Goal: Task Accomplishment & Management: Complete application form

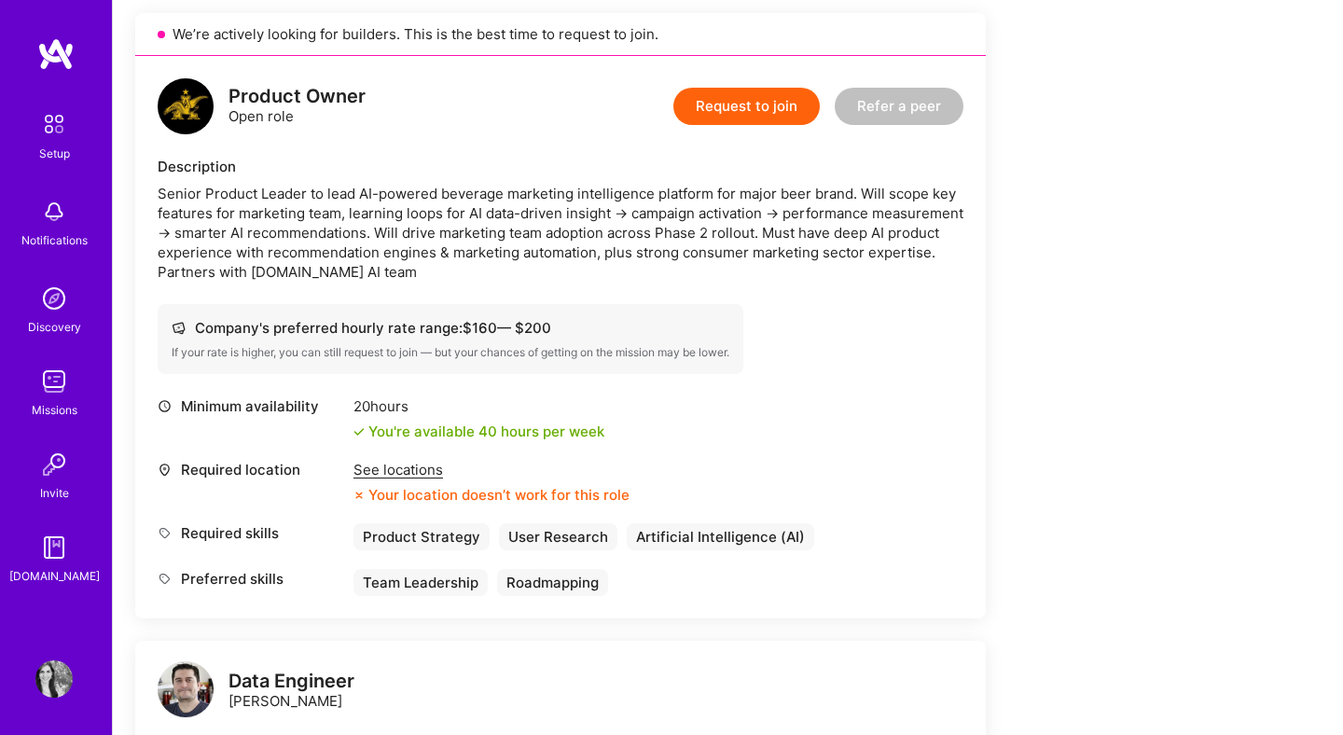
scroll to position [426, 0]
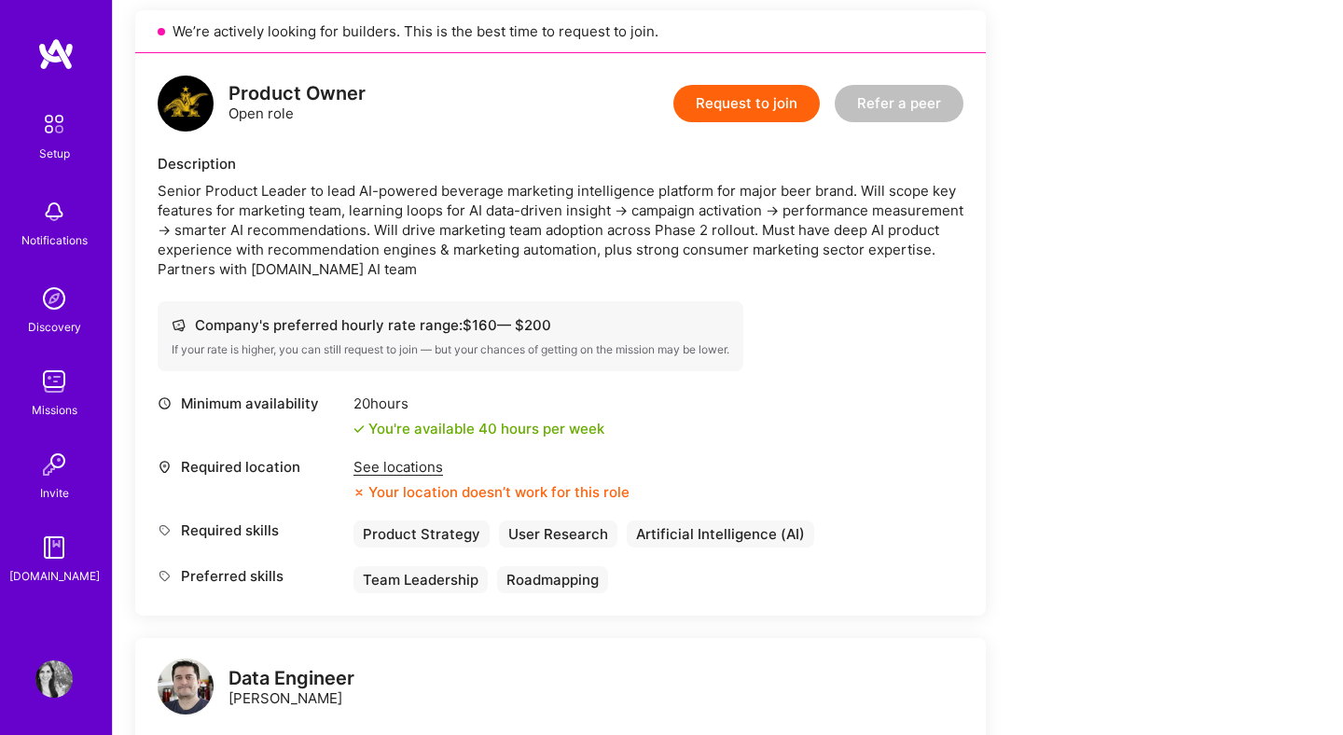
click at [771, 116] on button "Request to join" at bounding box center [747, 103] width 146 height 37
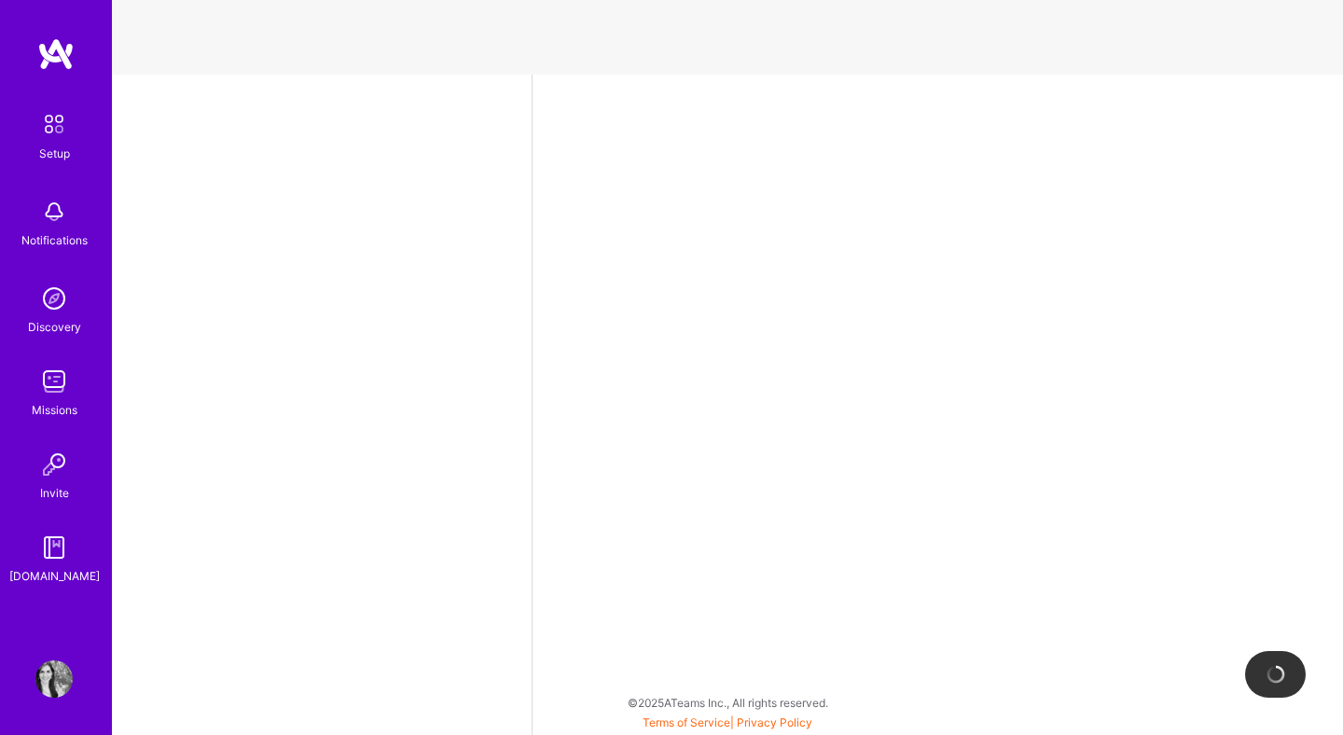
select select "UY"
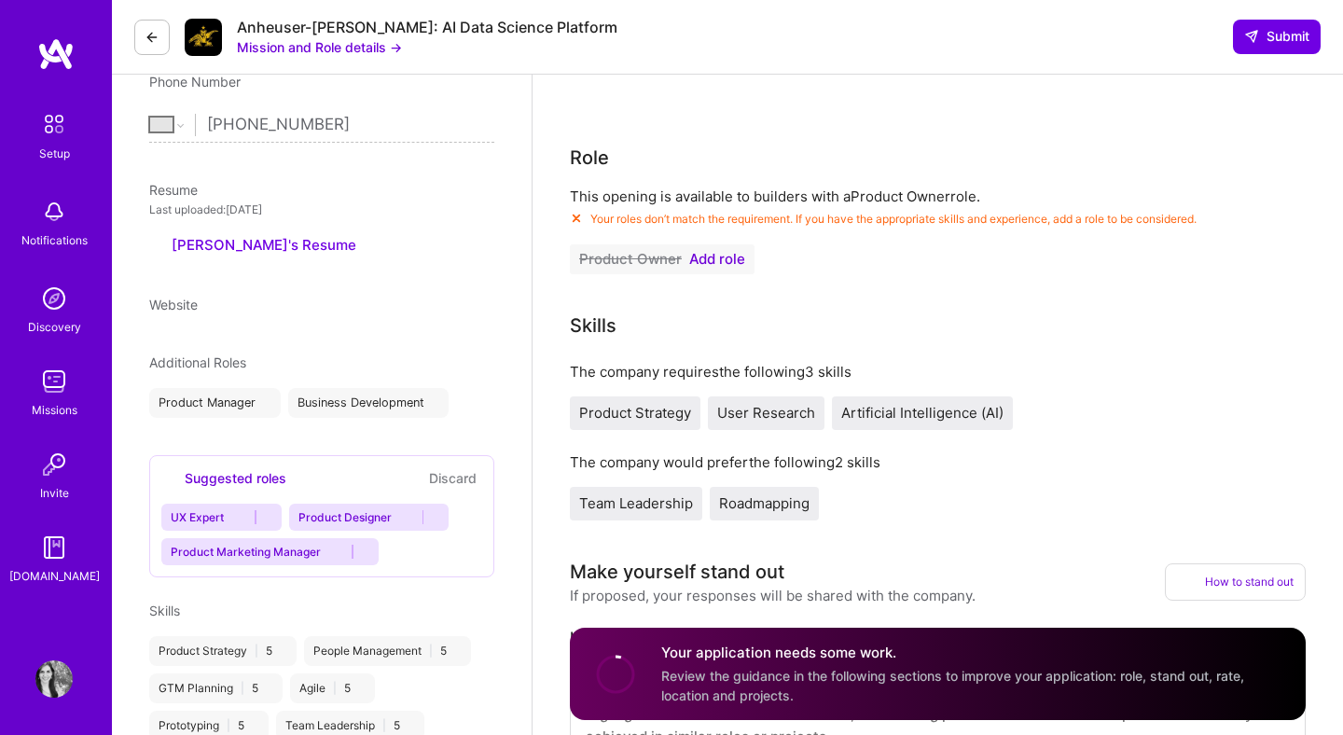
scroll to position [414, 0]
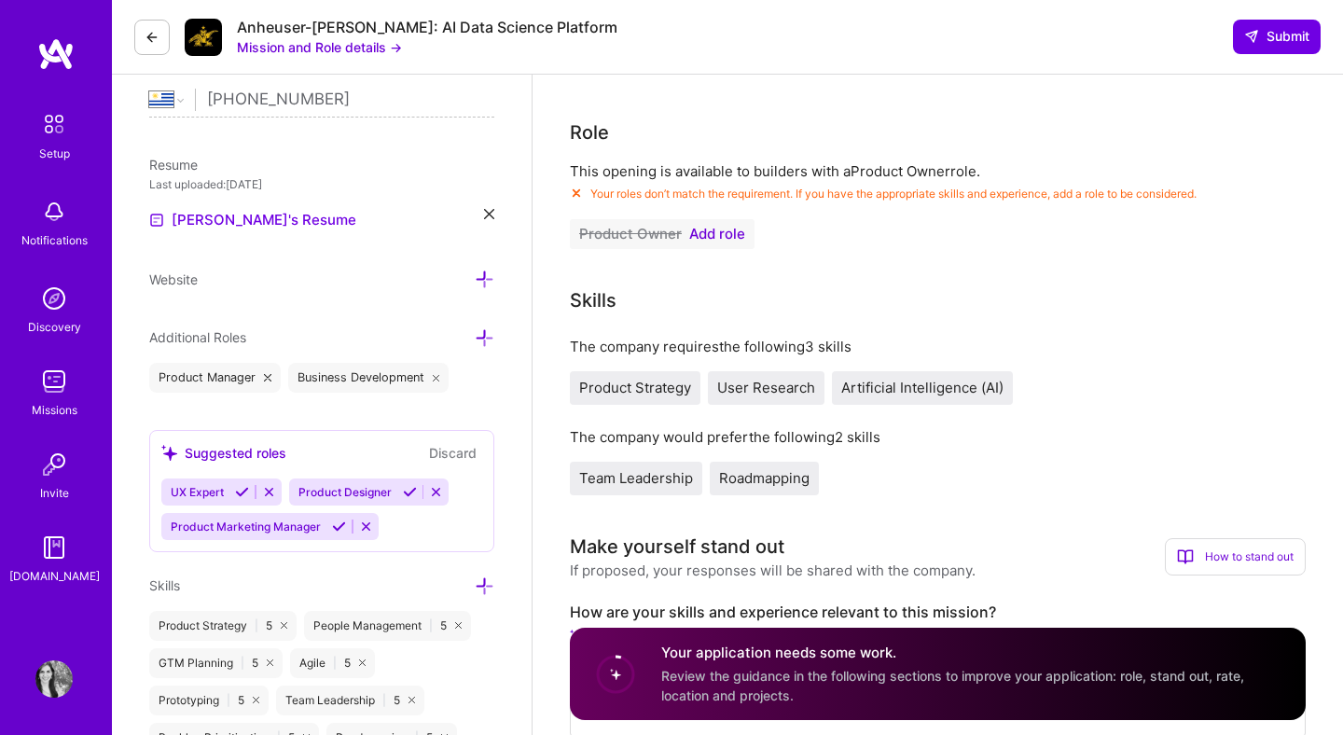
click at [725, 231] on span "Add role" at bounding box center [717, 234] width 56 height 15
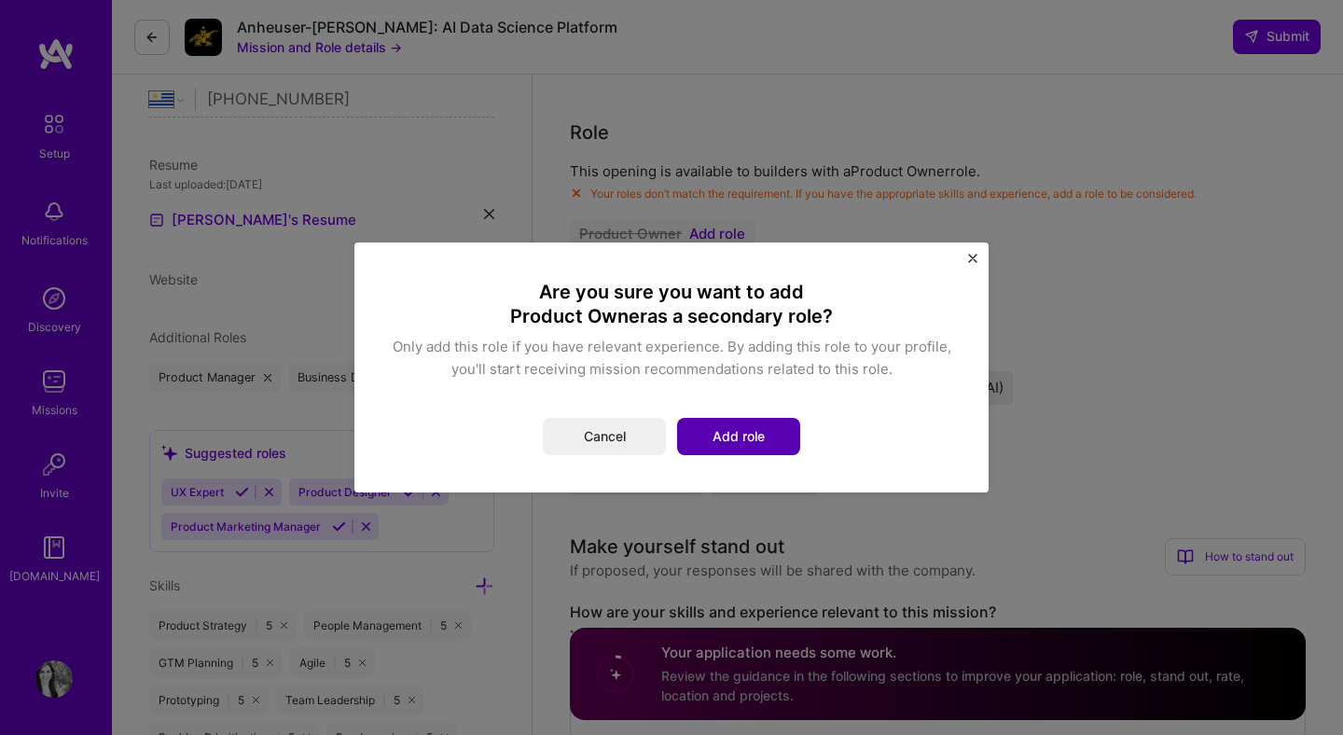
click at [740, 443] on button "Add role" at bounding box center [738, 436] width 123 height 37
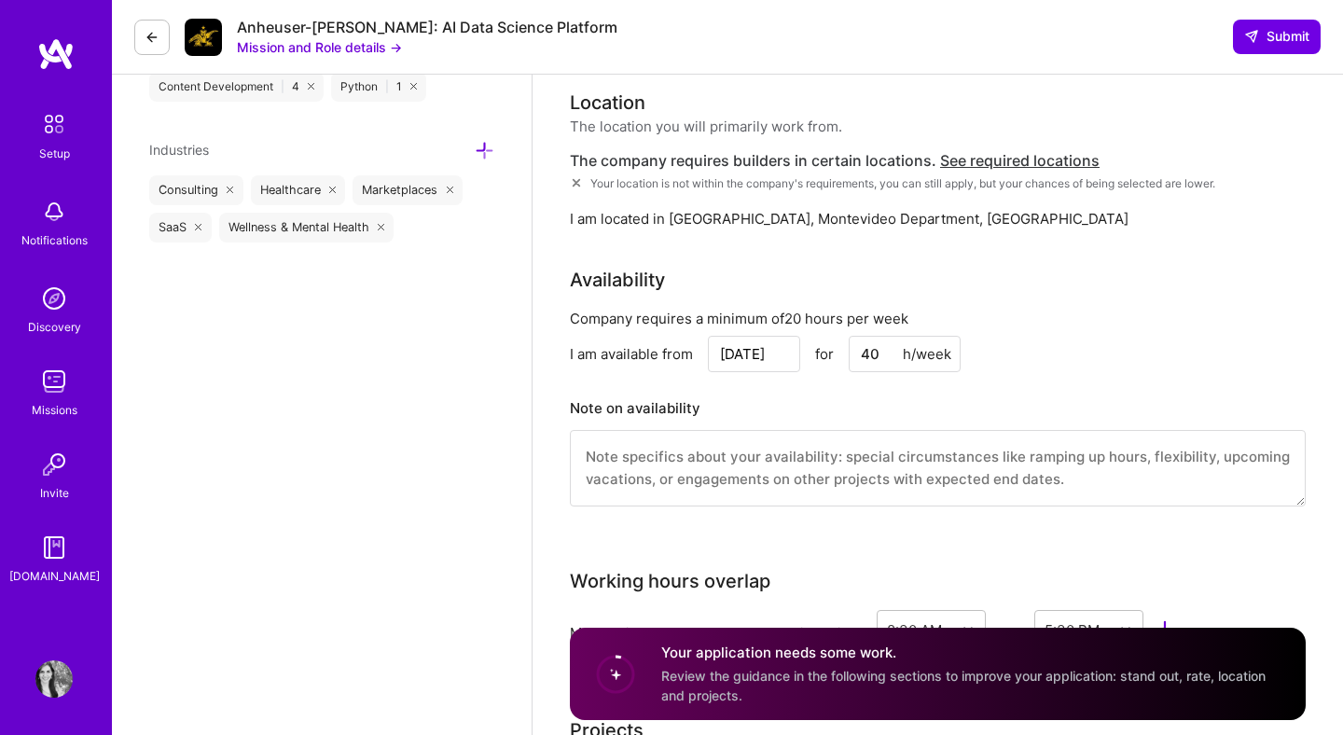
scroll to position [1662, 0]
click at [877, 355] on input "40" at bounding box center [905, 355] width 112 height 36
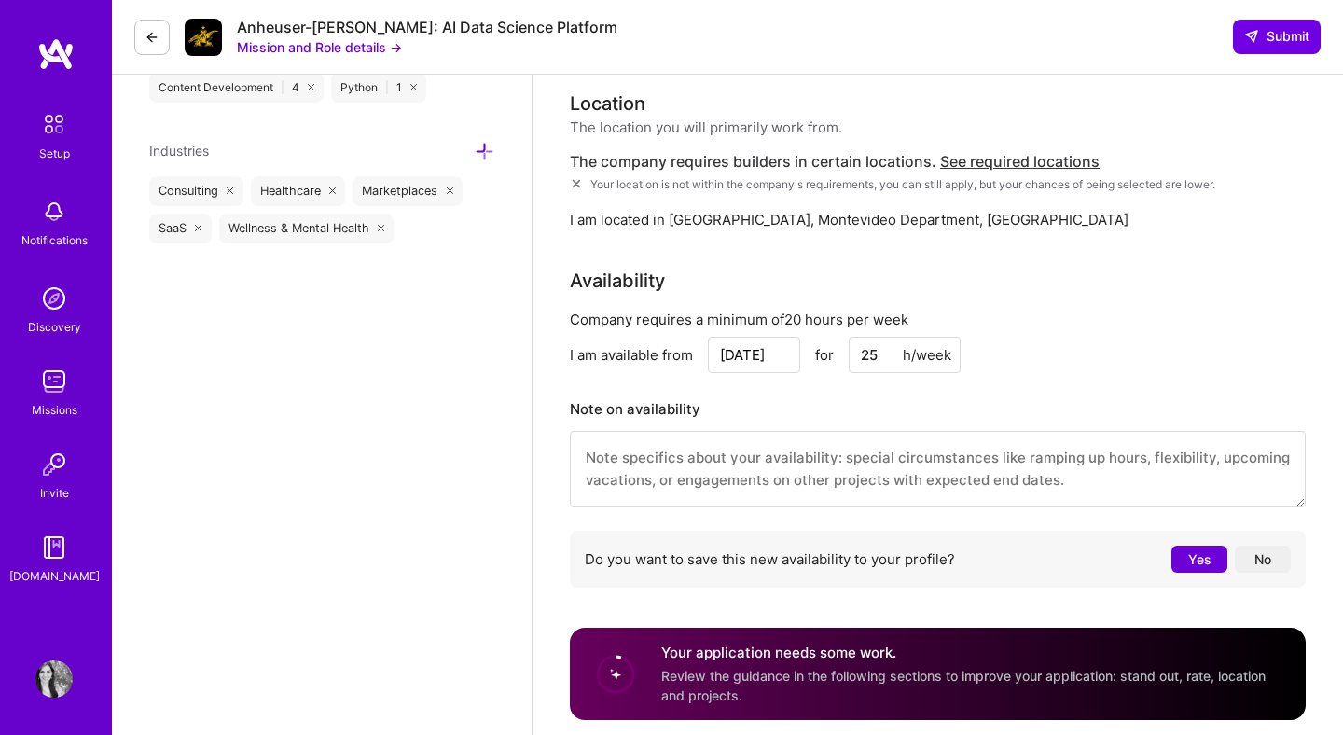
type input "25"
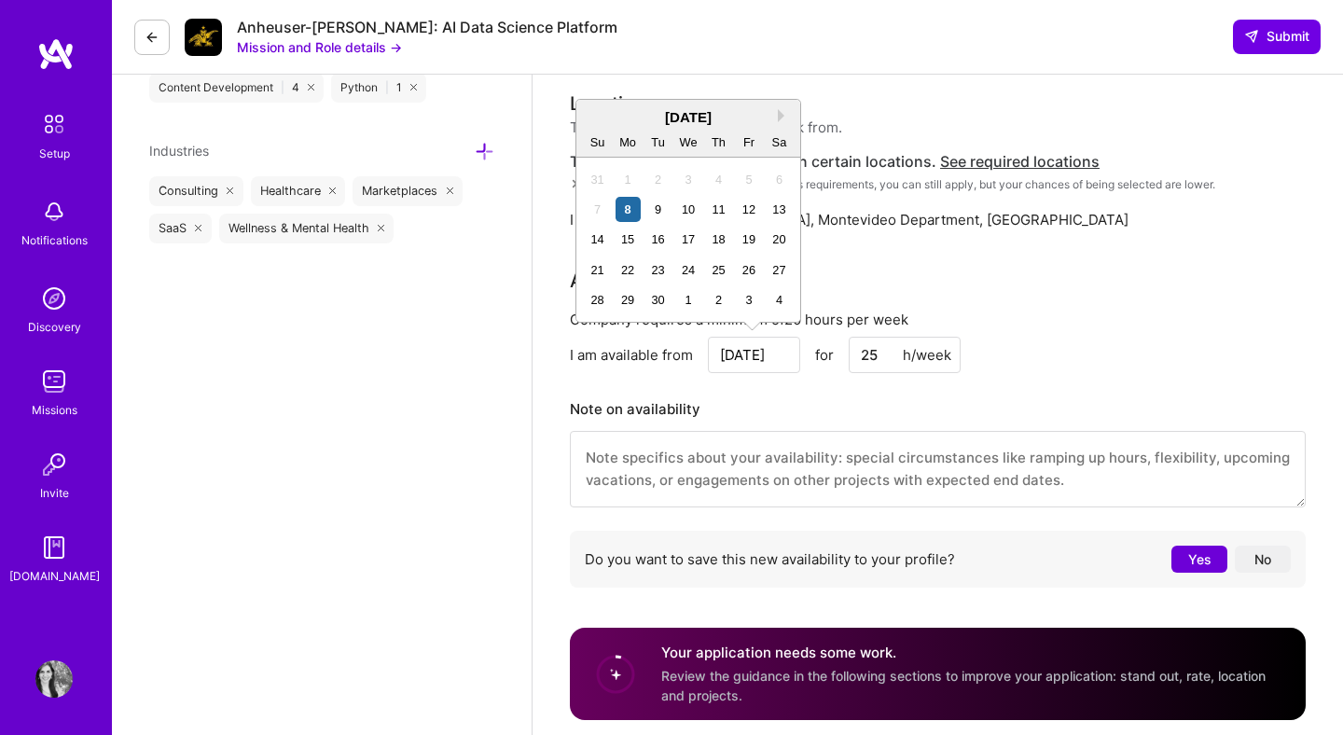
click at [776, 354] on input "[DATE]" at bounding box center [754, 355] width 92 height 36
click at [633, 240] on div "15" at bounding box center [628, 239] width 25 height 25
type input "[DATE]"
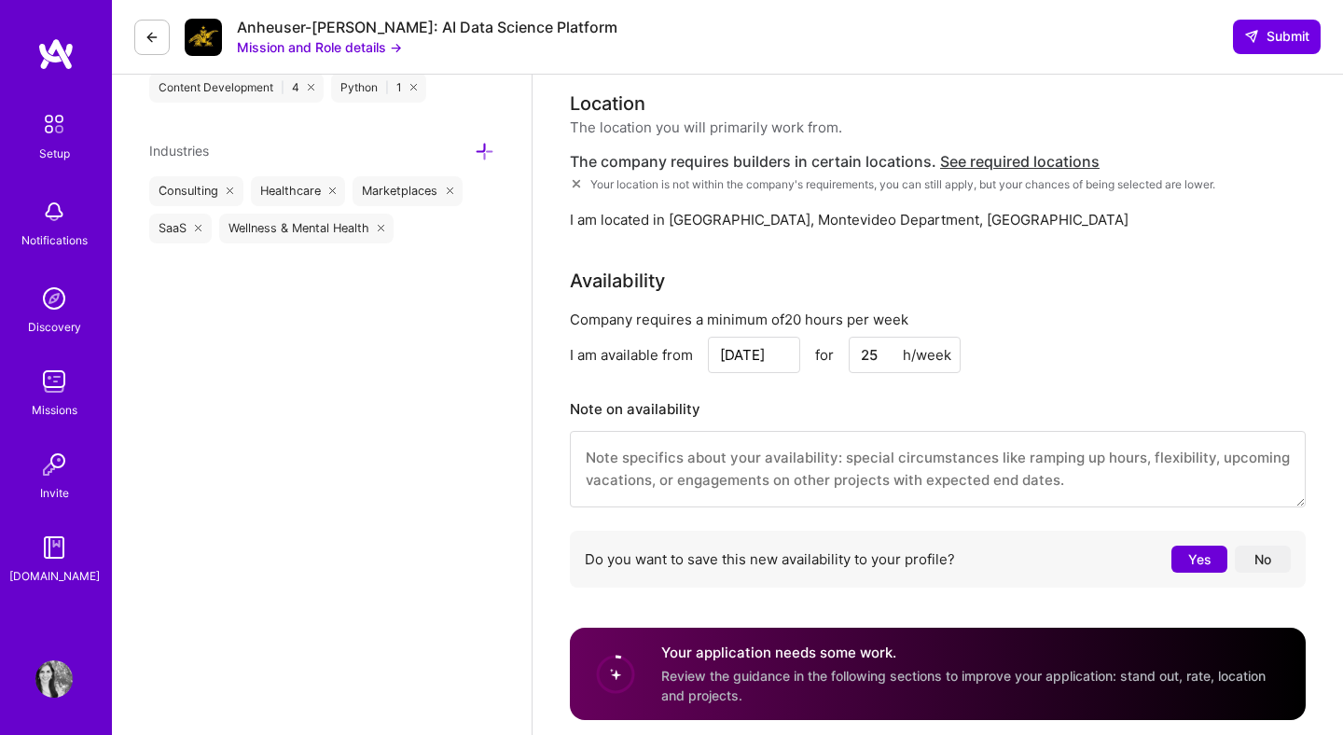
click at [1174, 335] on div "Company requires a minimum of 20 hours per week I am available from [DATE] for …" at bounding box center [938, 453] width 736 height 286
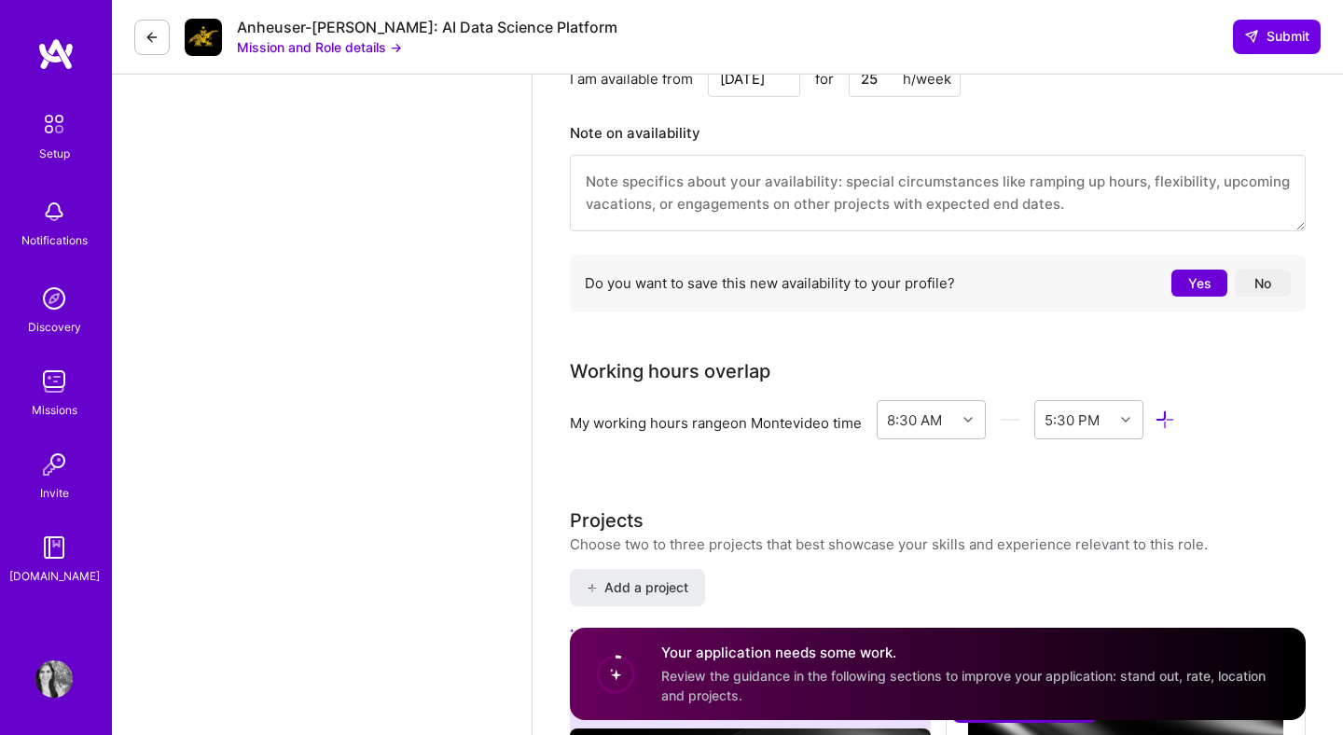
scroll to position [1939, 0]
click at [1249, 291] on button "No" at bounding box center [1263, 282] width 56 height 27
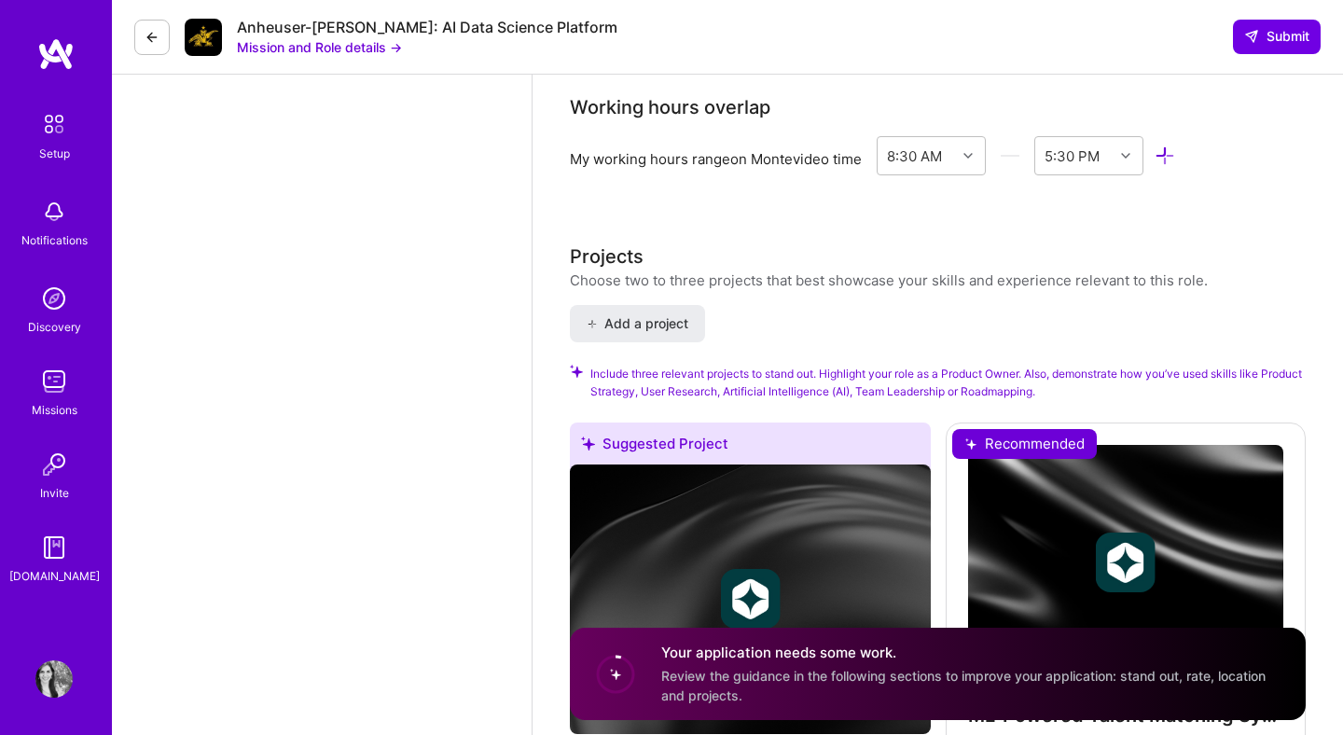
scroll to position [2135, 0]
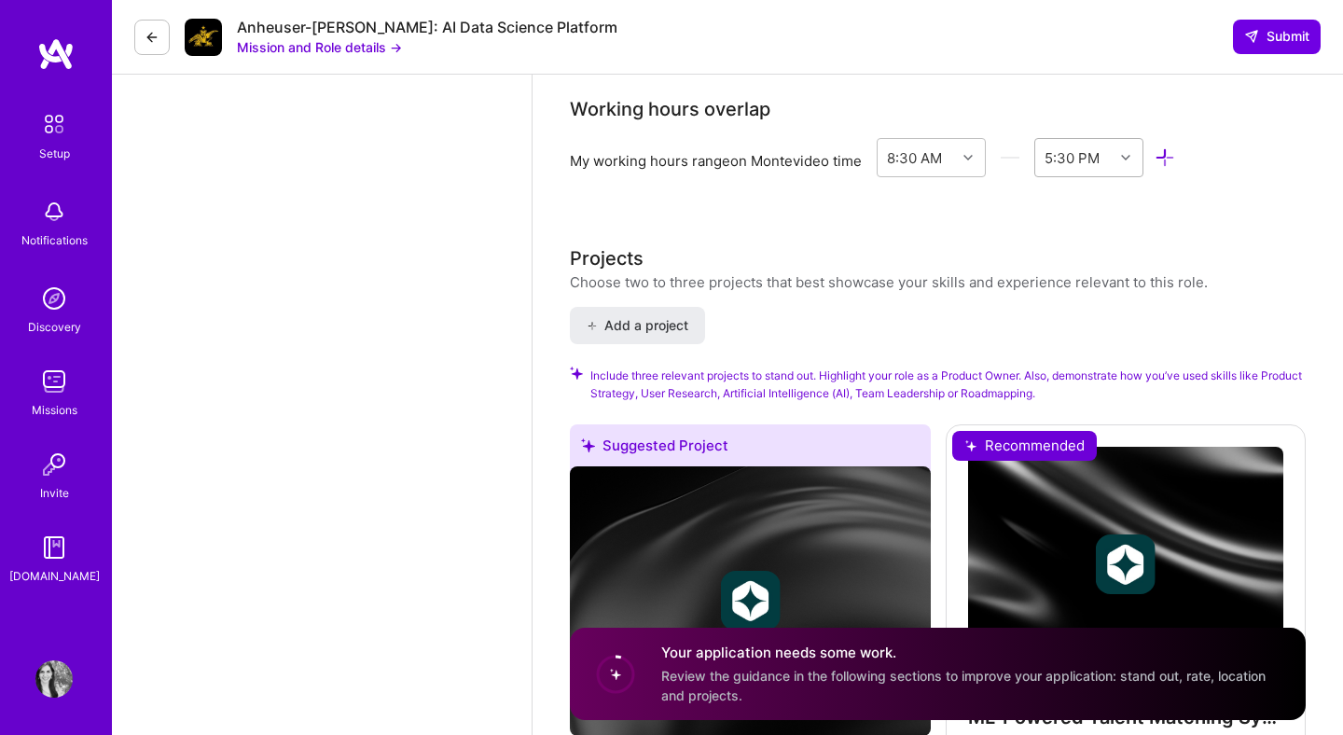
click at [1059, 162] on div "5:30 PM" at bounding box center [1072, 157] width 55 height 20
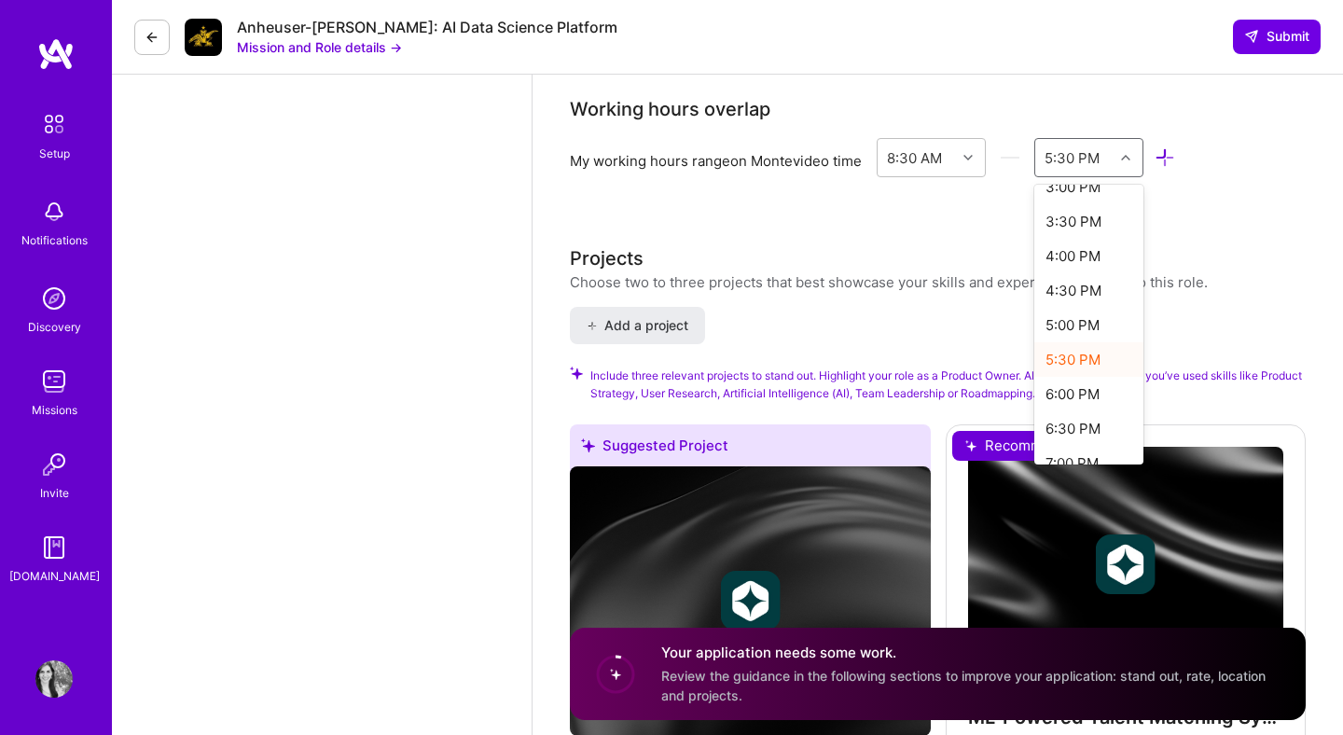
scroll to position [469, 0]
click at [1093, 322] on div "5:00 PM" at bounding box center [1089, 323] width 109 height 35
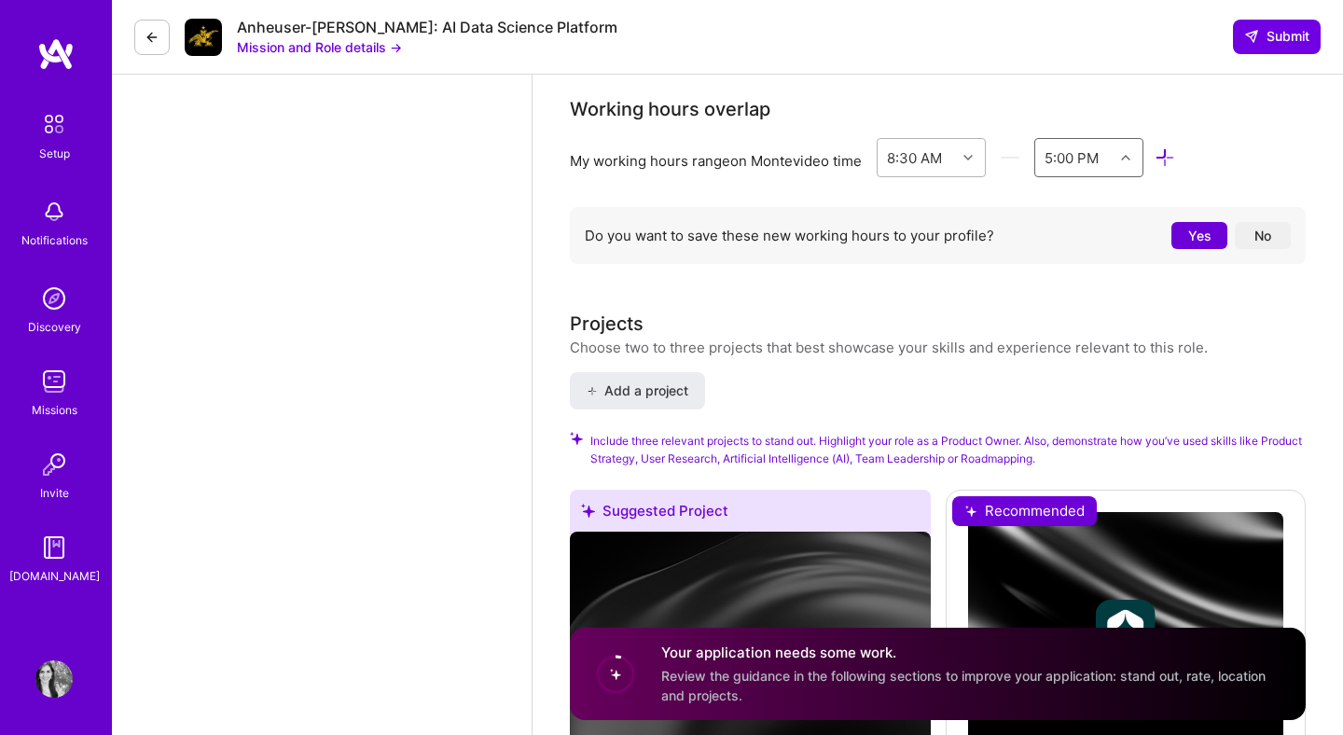
click at [961, 171] on div at bounding box center [970, 157] width 29 height 37
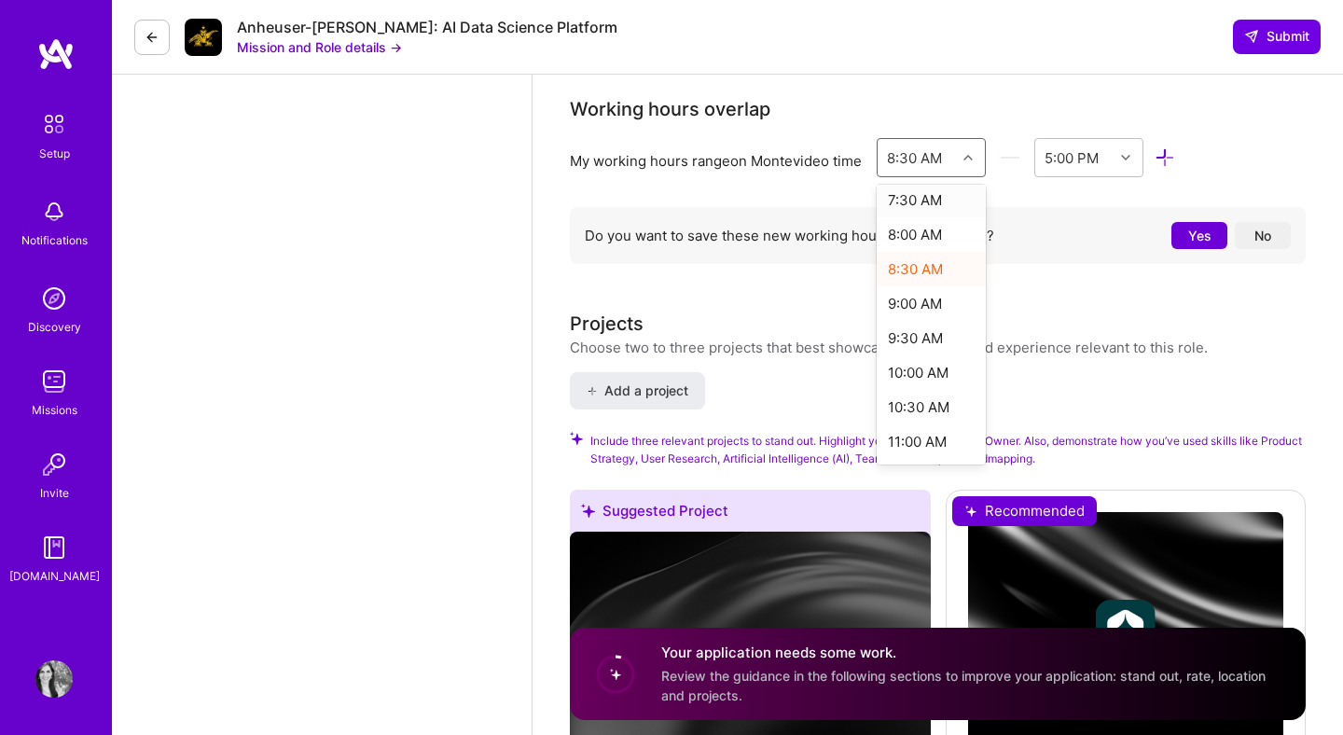
scroll to position [524, 0]
click at [939, 311] on div "9:00 AM" at bounding box center [931, 302] width 109 height 35
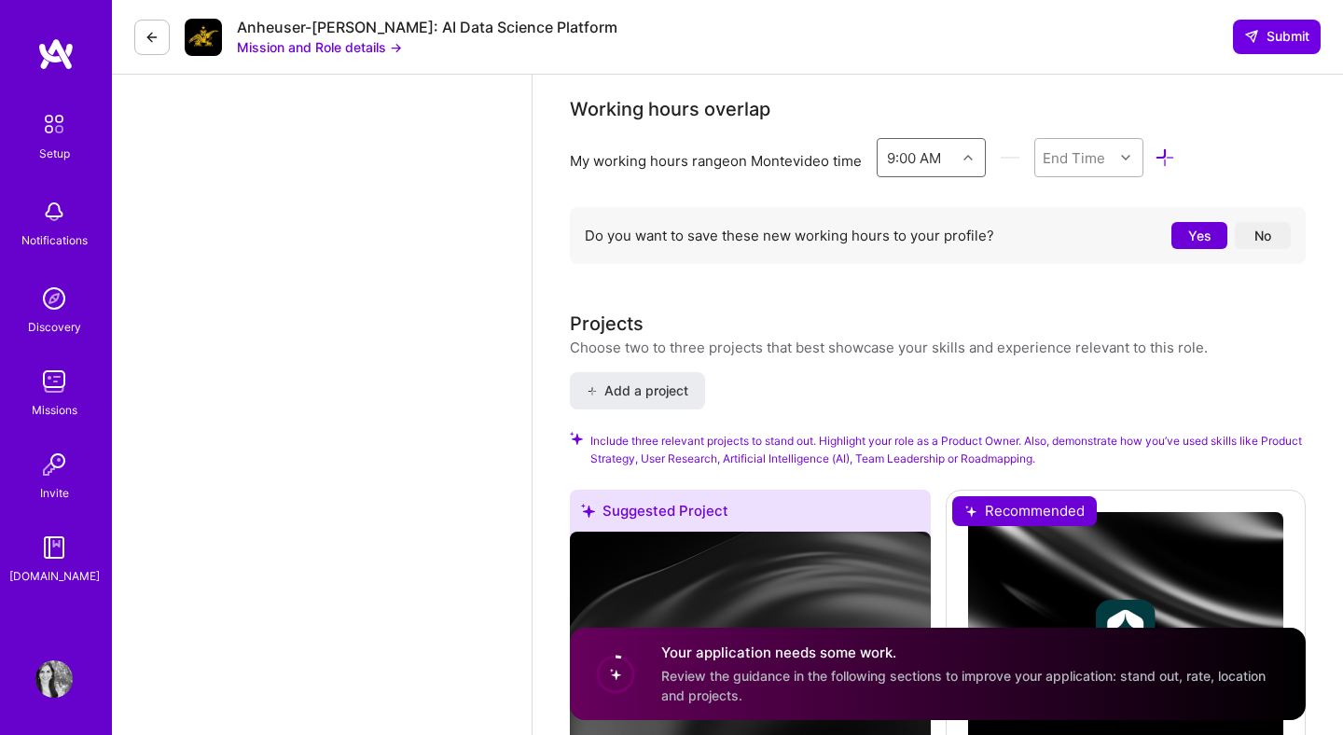
click at [1092, 159] on div "End Time" at bounding box center [1074, 157] width 63 height 20
click at [1103, 317] on div "5:00 PM" at bounding box center [1089, 321] width 109 height 35
click at [1265, 240] on button "No" at bounding box center [1263, 235] width 56 height 27
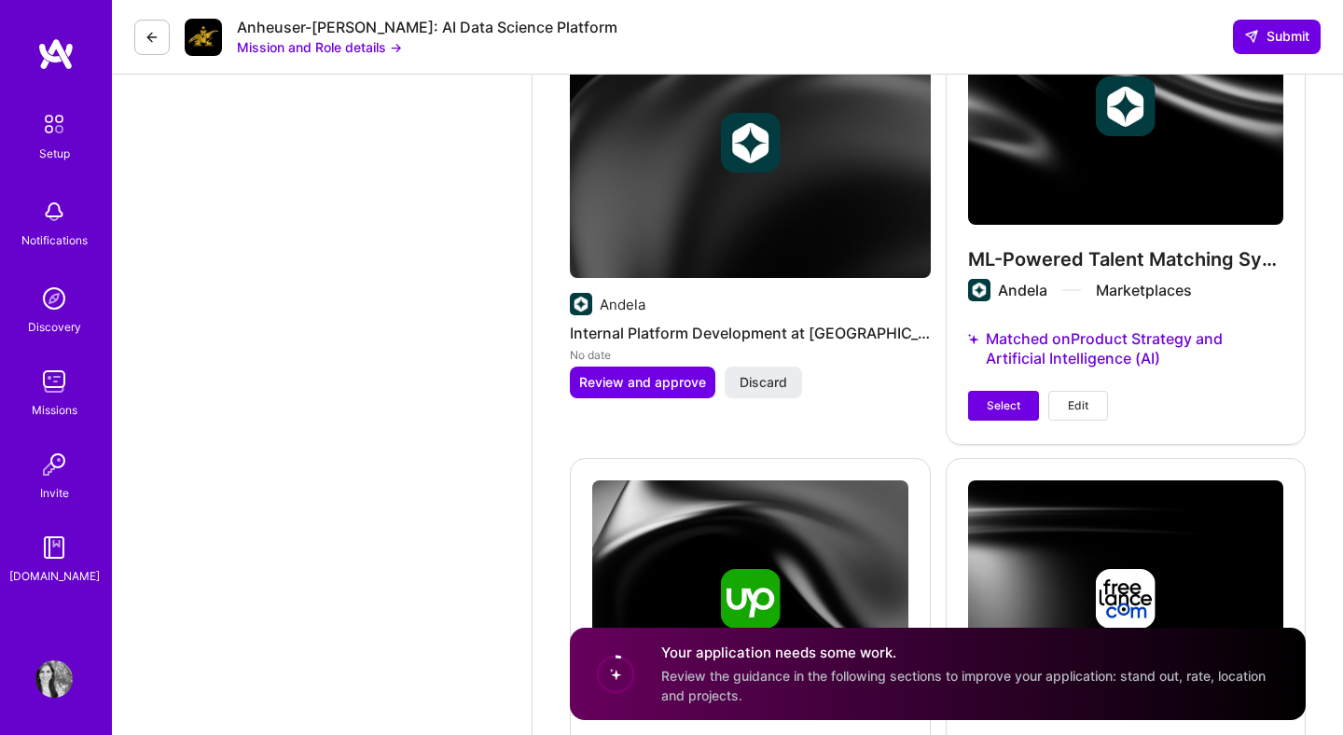
scroll to position [2595, 0]
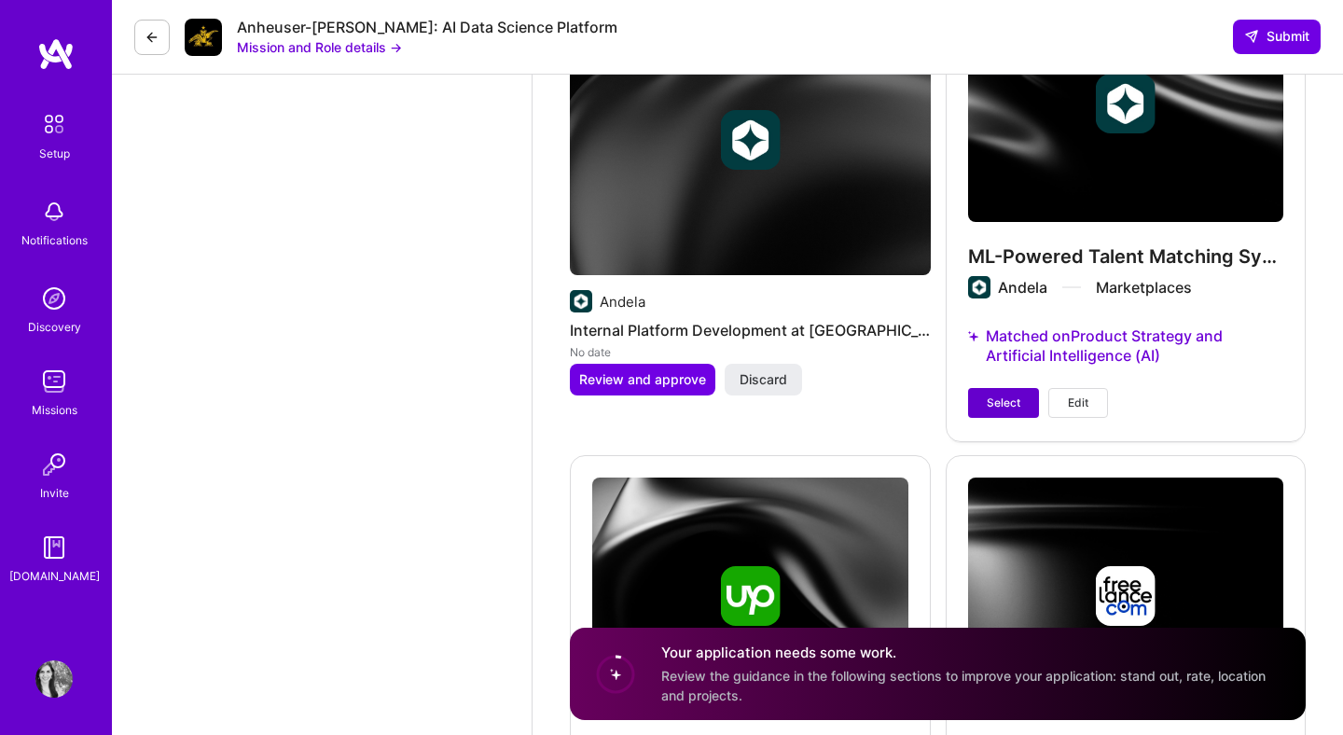
click at [1009, 411] on button "Select" at bounding box center [1003, 403] width 71 height 30
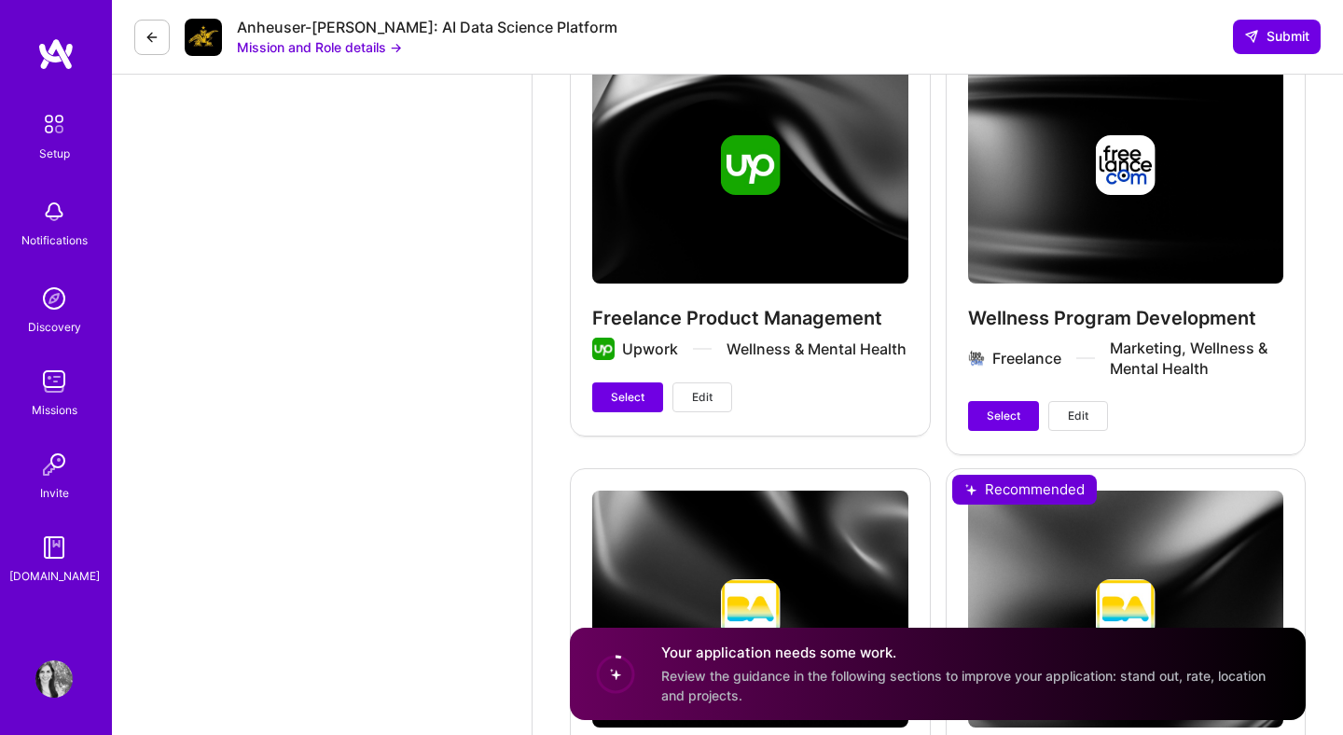
scroll to position [3100, 0]
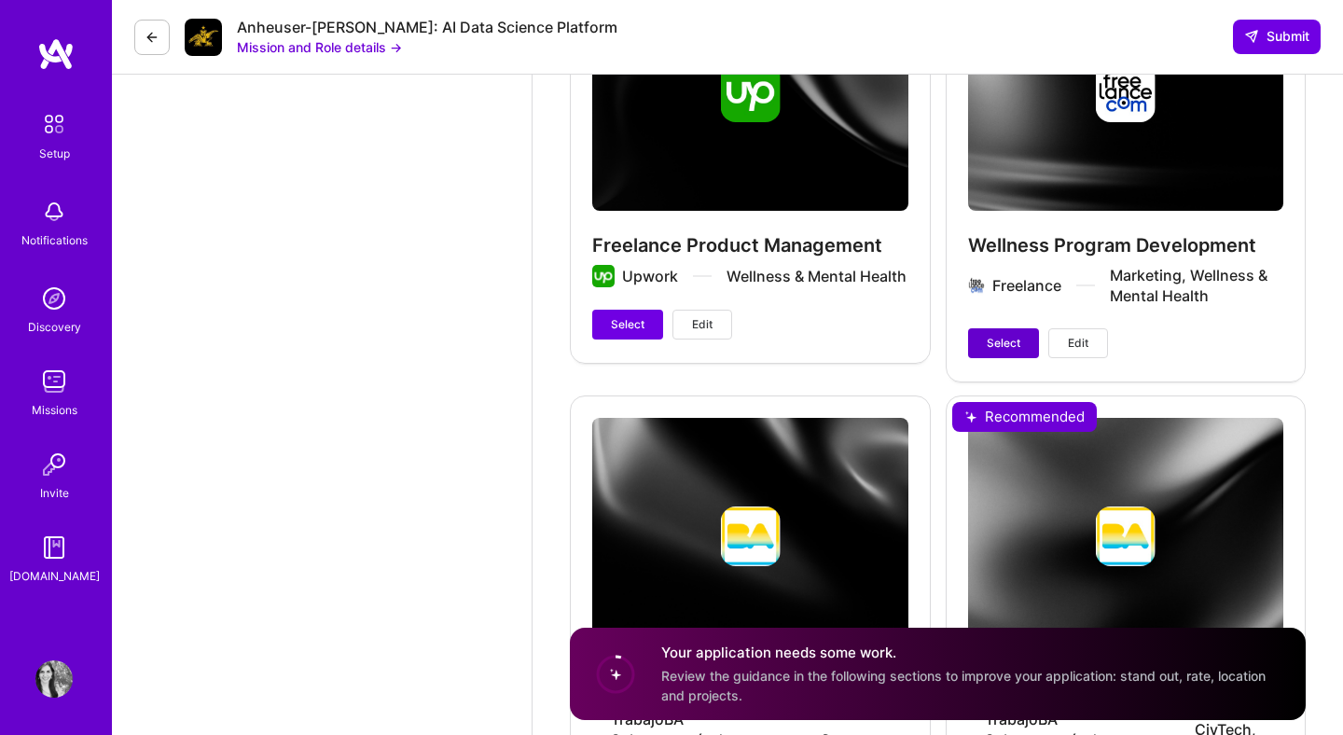
click at [1016, 342] on span "Select" at bounding box center [1004, 343] width 34 height 17
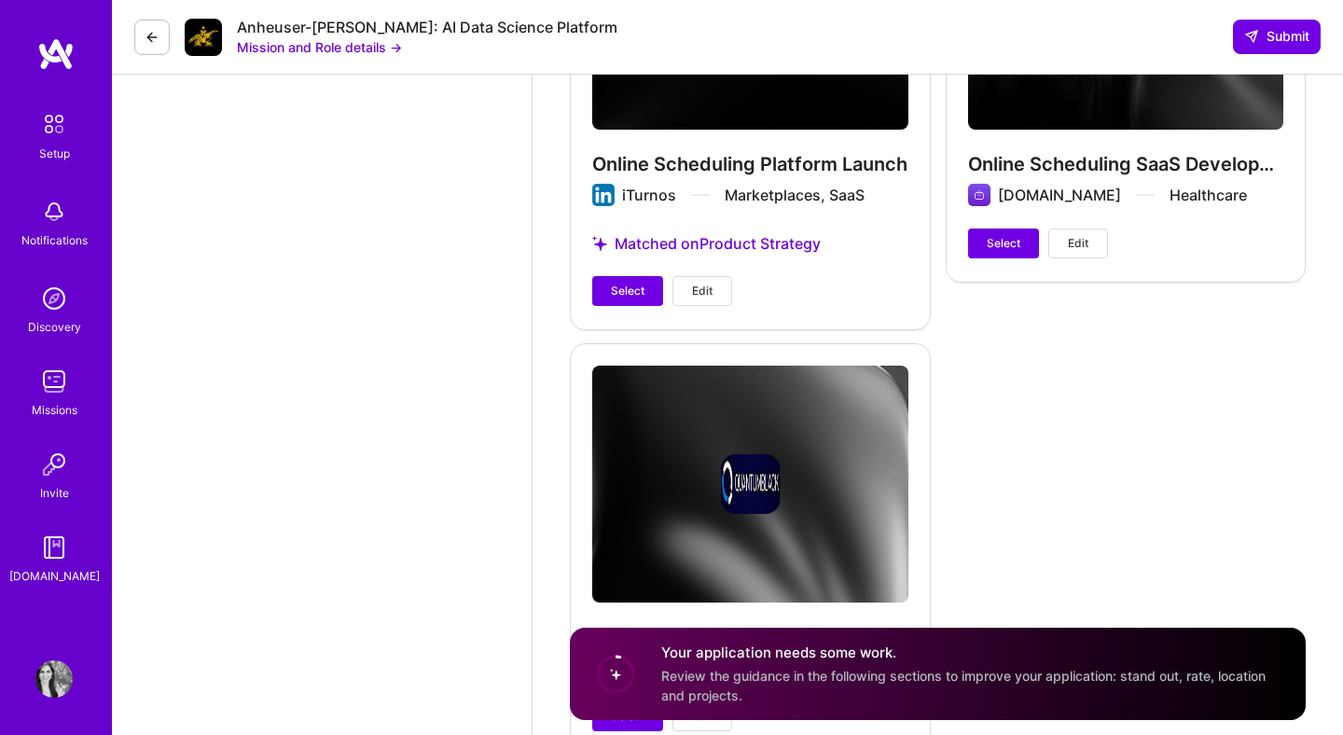
scroll to position [4235, 0]
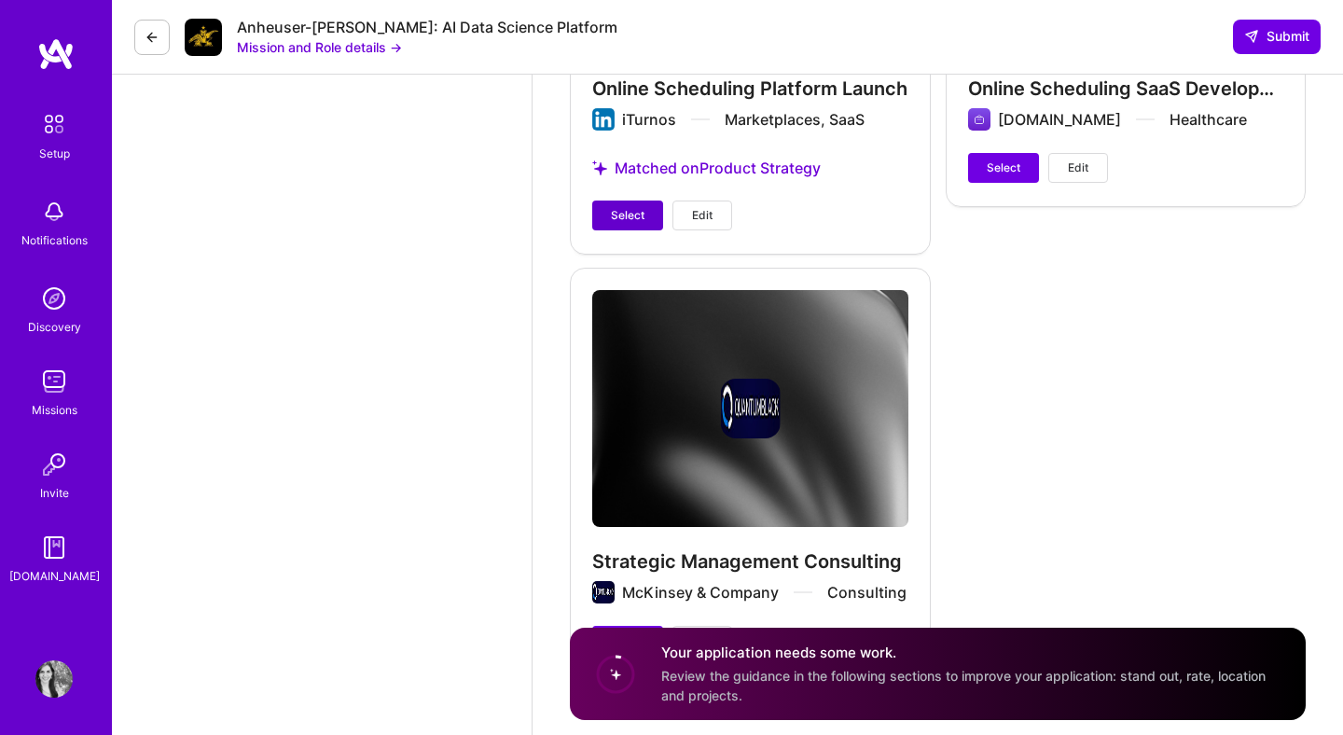
click at [643, 212] on span "Select" at bounding box center [628, 215] width 34 height 17
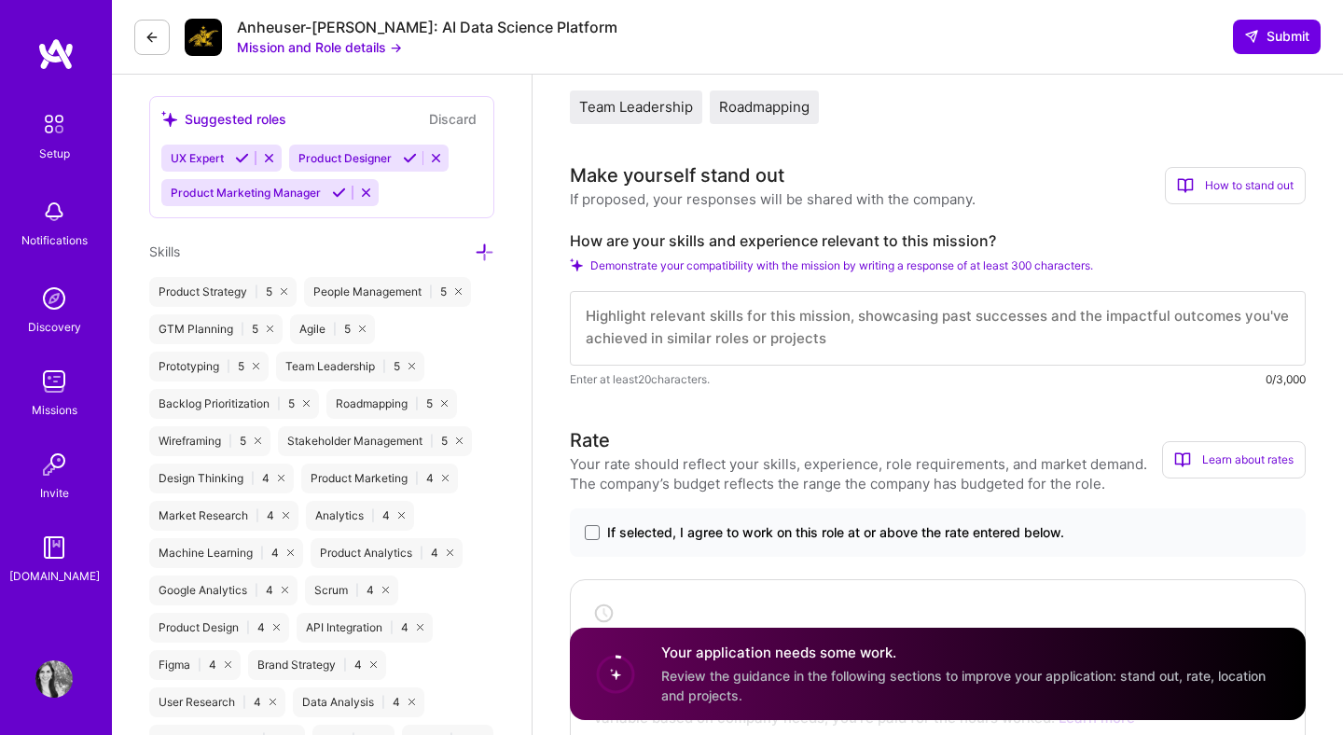
scroll to position [786, 0]
click at [738, 326] on textarea at bounding box center [938, 327] width 736 height 75
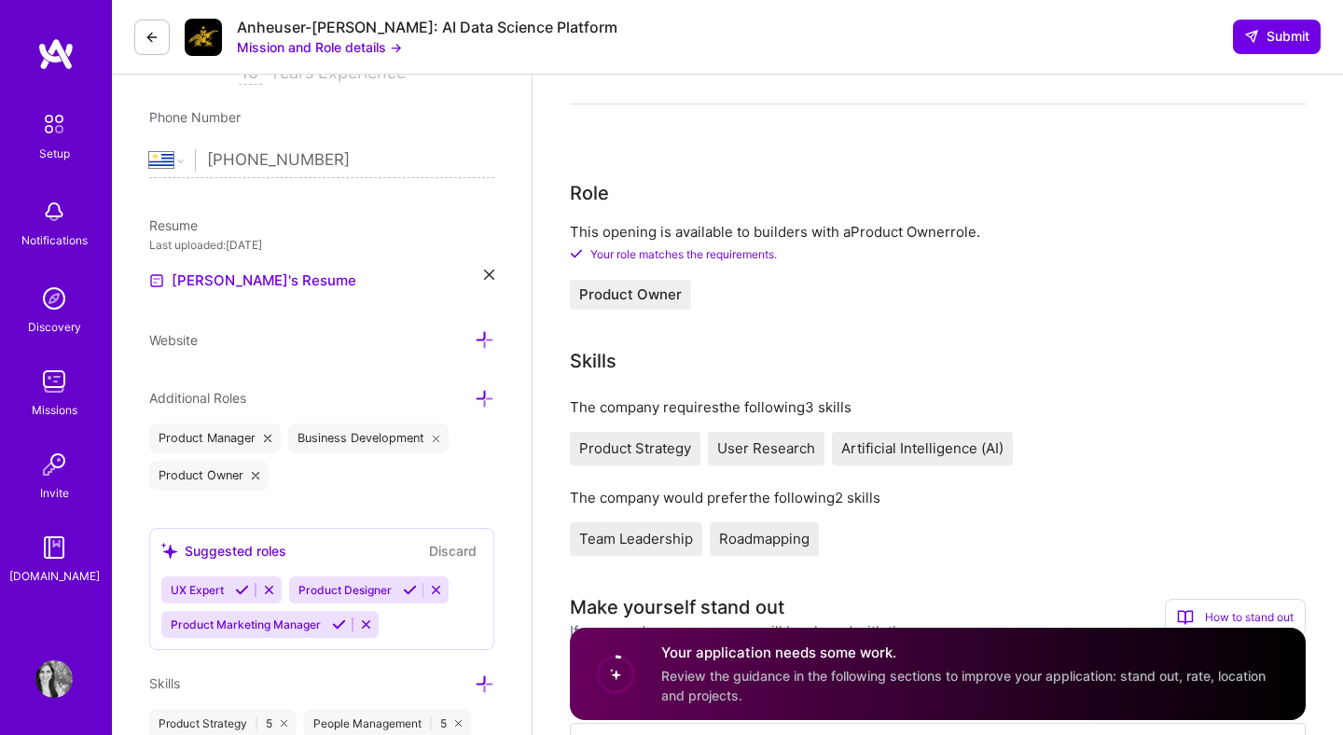
scroll to position [0, 0]
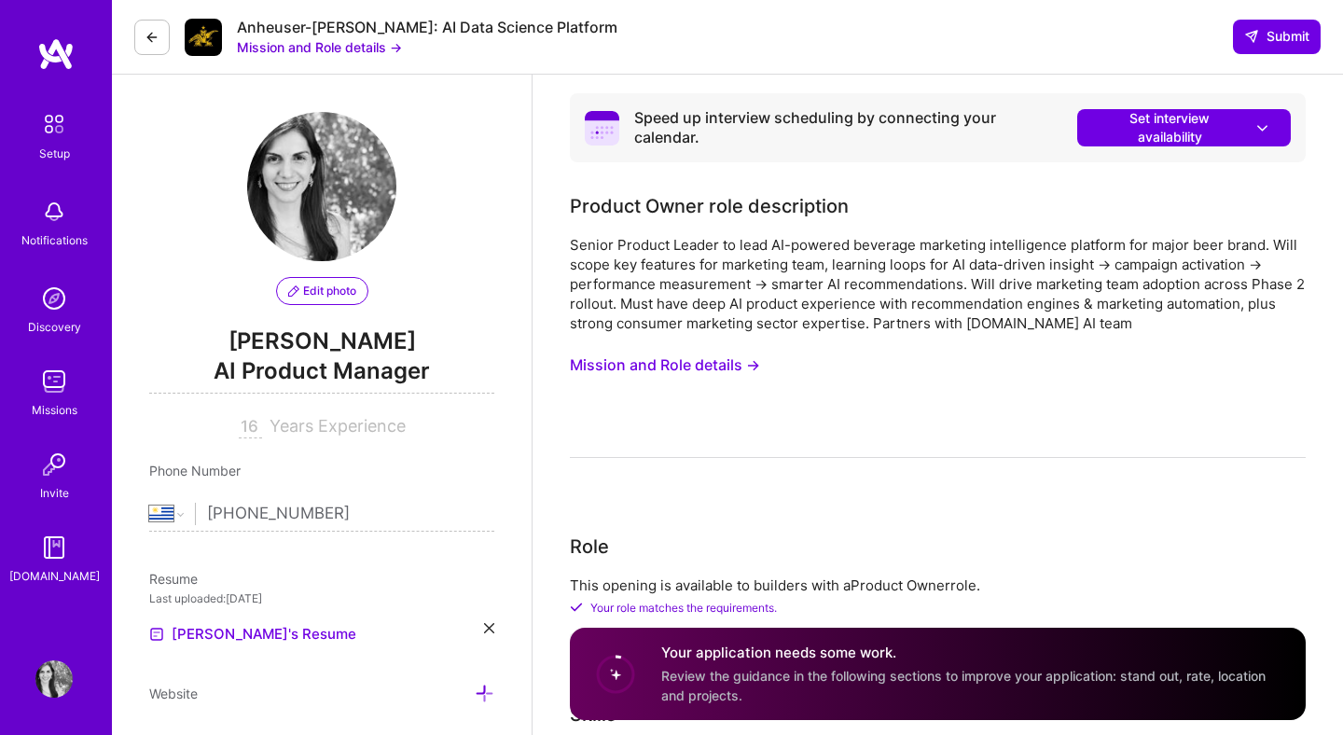
type textarea "I am a senior AI product leader with expertise in recommendation systems. I've …"
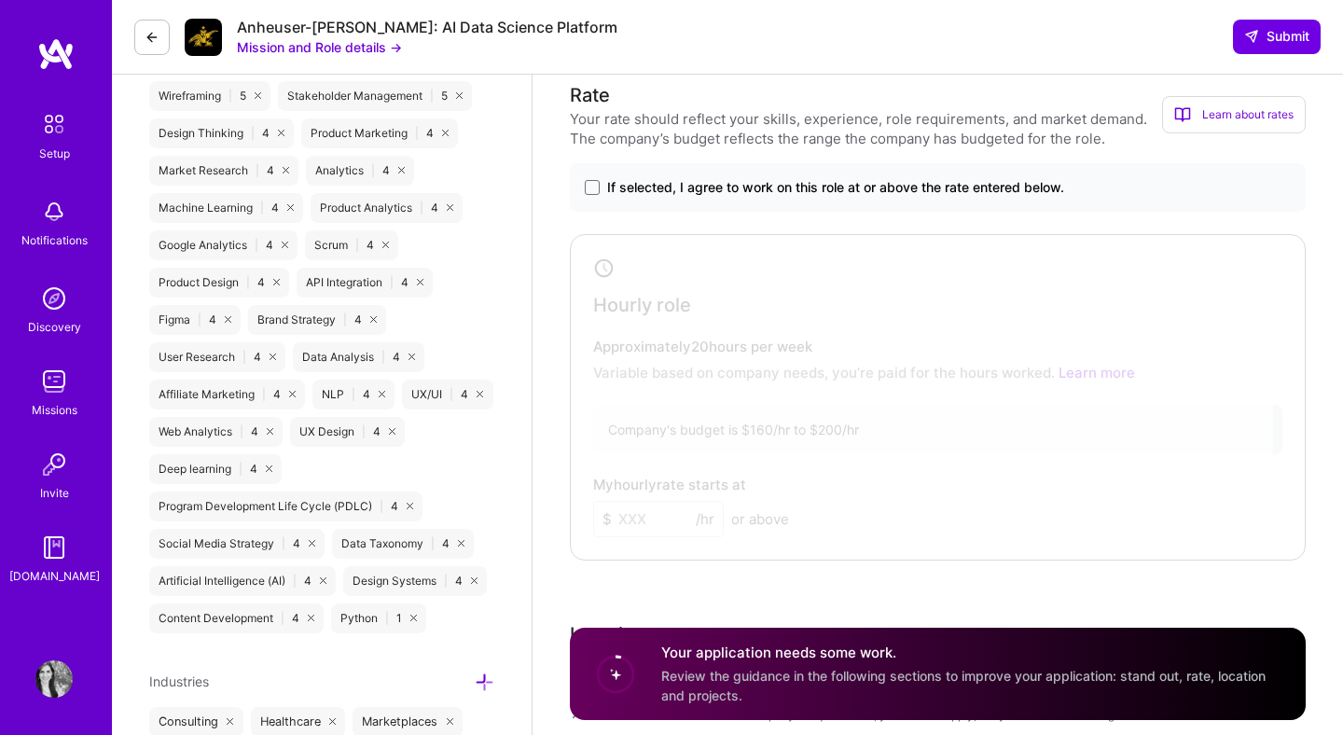
scroll to position [1132, 0]
click at [772, 196] on div "If selected, I agree to work on this role at or above the rate entered below." at bounding box center [938, 186] width 736 height 49
click at [595, 187] on span at bounding box center [592, 186] width 15 height 15
click at [0, 0] on input "If selected, I agree to work on this role at or above the rate entered below." at bounding box center [0, 0] width 0 height 0
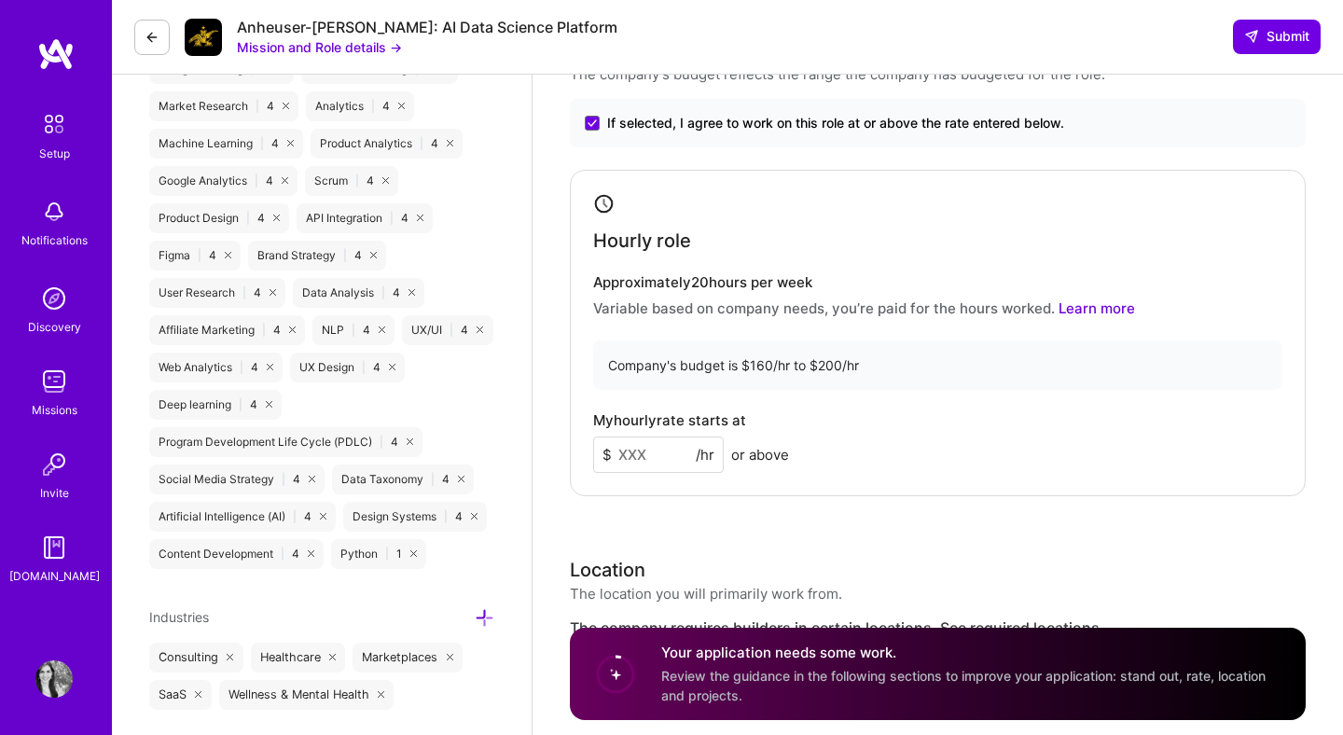
scroll to position [1215, 0]
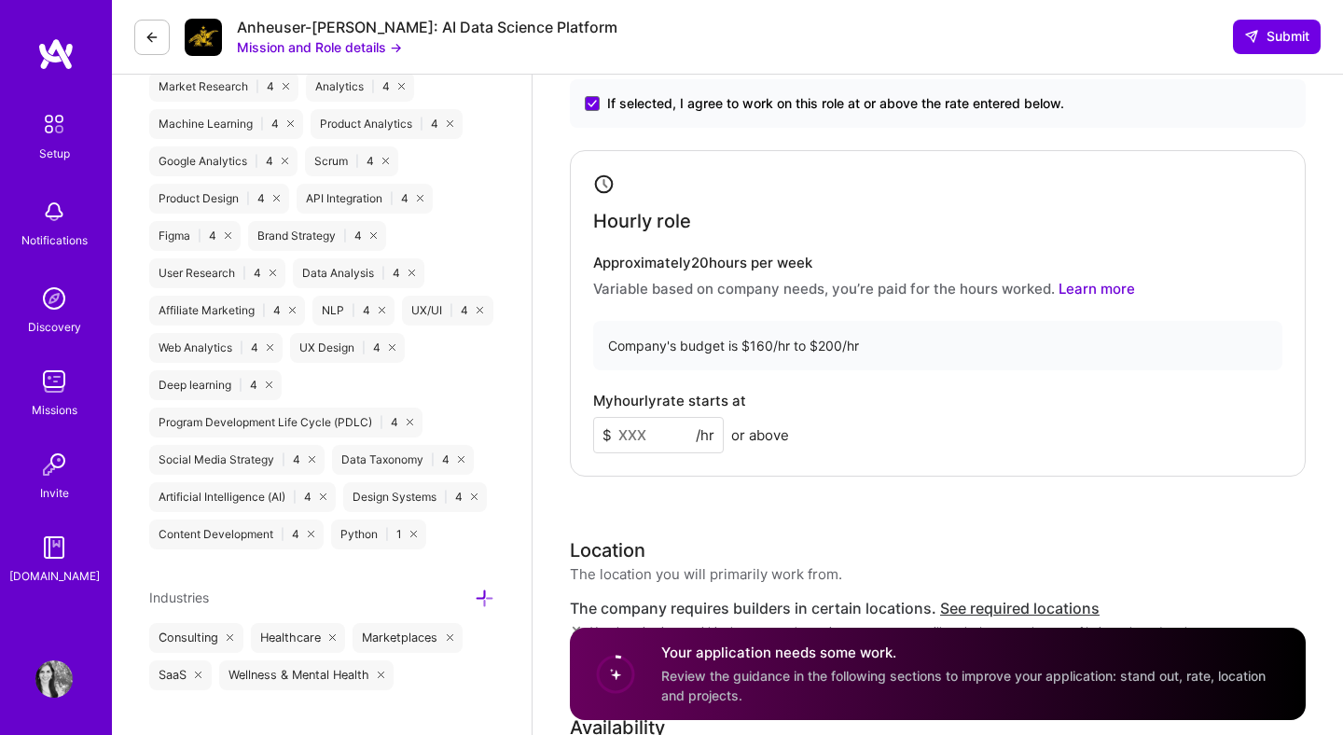
click at [661, 431] on input at bounding box center [658, 435] width 131 height 36
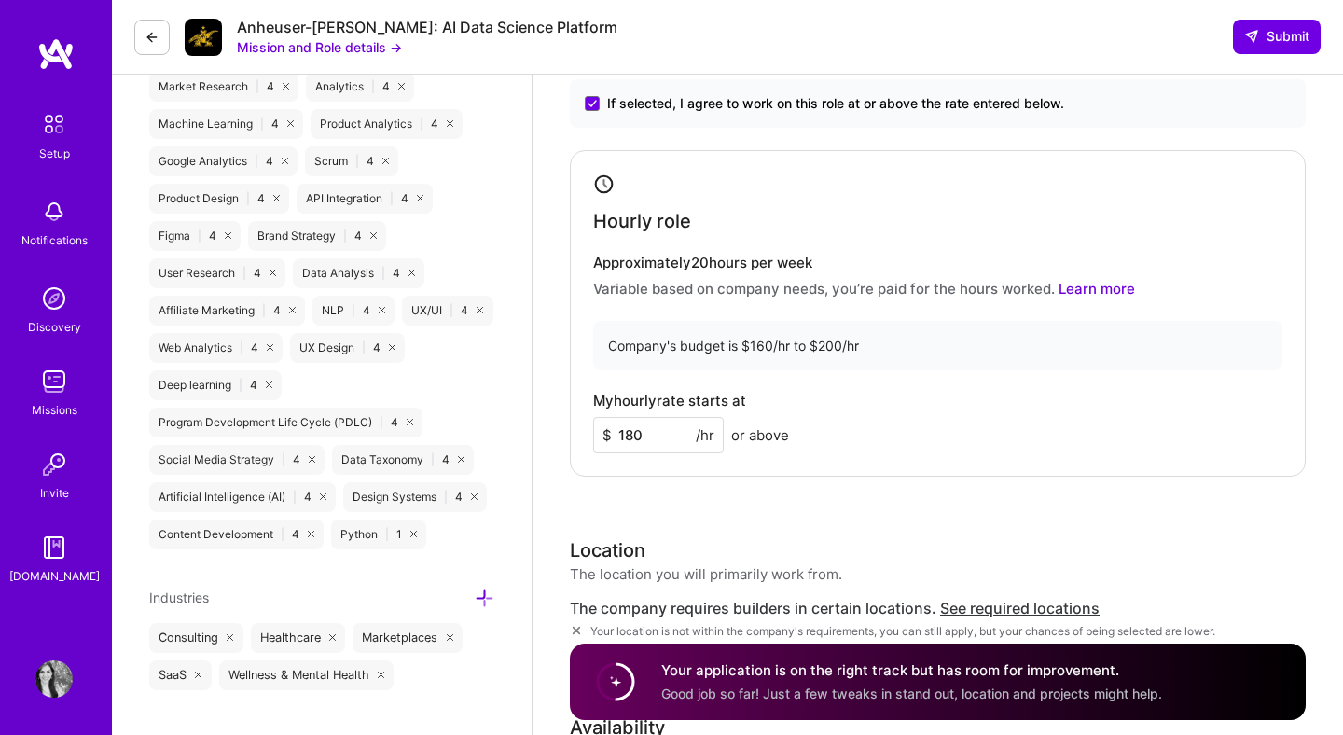
click at [875, 476] on div "Rate Your rate should reflect your skills, experience, role requirements, and m…" at bounding box center [938, 487] width 736 height 981
click at [661, 438] on input "180" at bounding box center [658, 435] width 131 height 36
type input "185"
click at [818, 435] on div "My hourly rate starts at $ 185 /hr or above" at bounding box center [937, 423] width 689 height 61
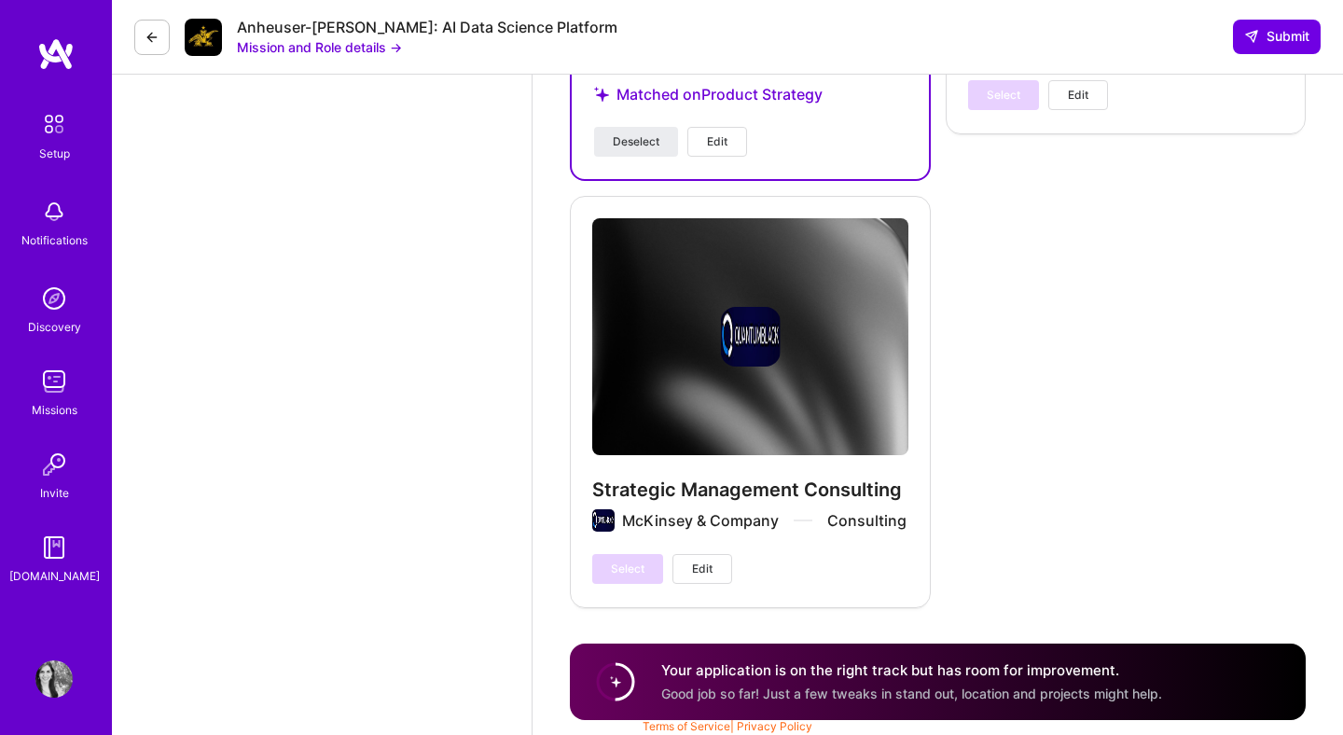
scroll to position [4311, 0]
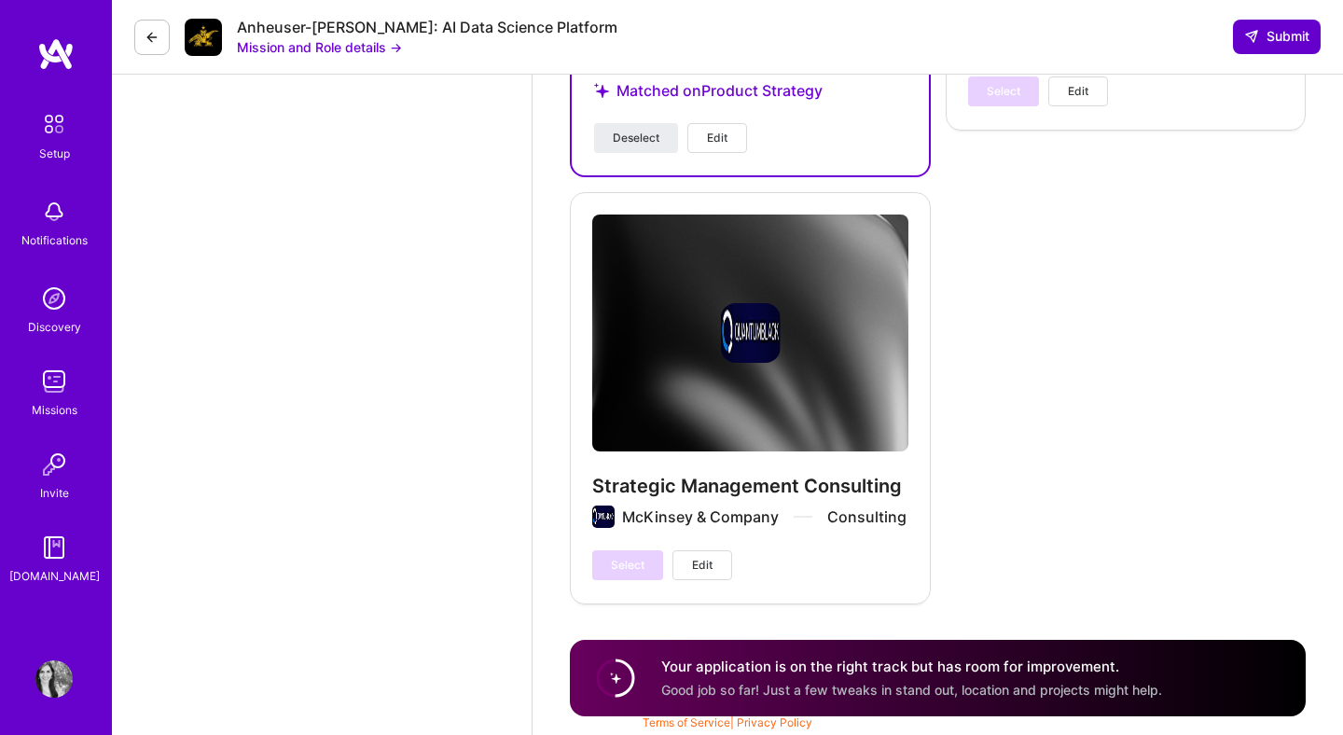
click at [1294, 43] on span "Submit" at bounding box center [1277, 36] width 65 height 19
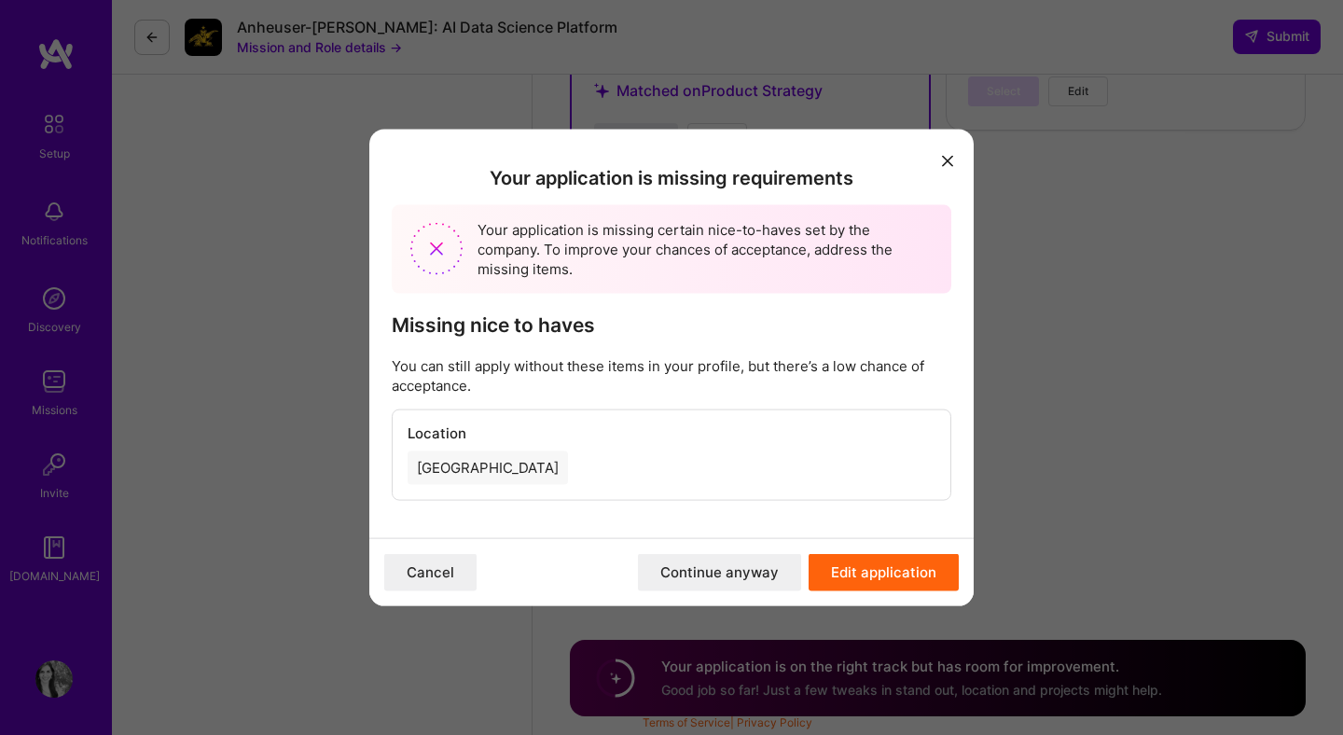
click at [727, 579] on button "Continue anyway" at bounding box center [719, 571] width 163 height 37
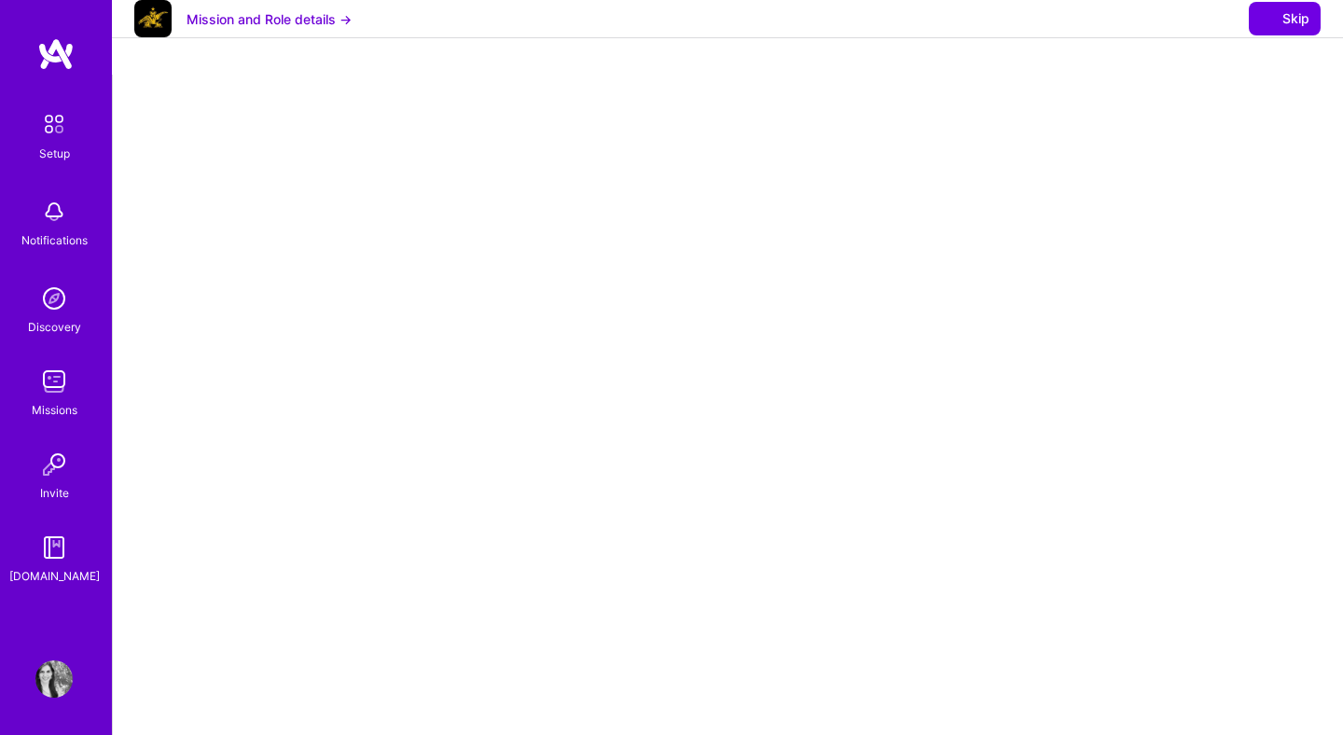
select select "UY"
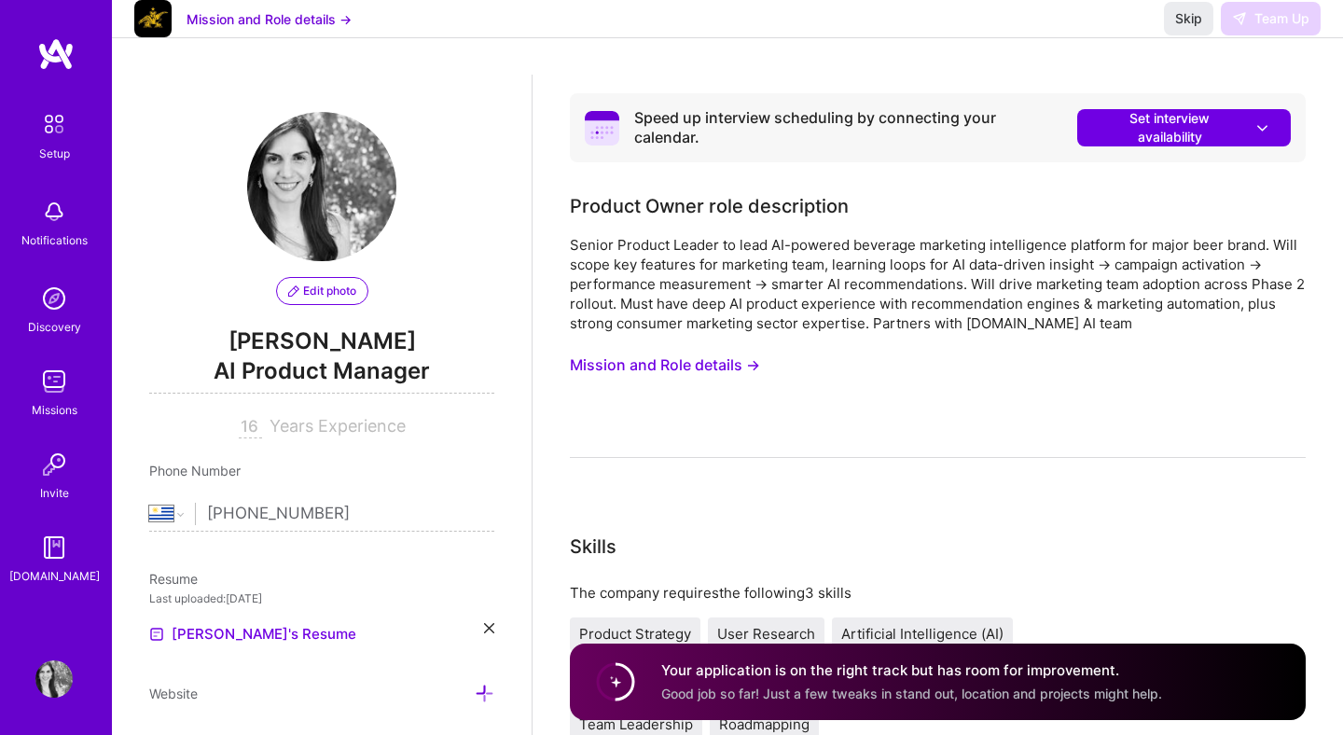
click at [377, 146] on img at bounding box center [321, 186] width 149 height 149
click at [1231, 137] on span "Set interview availability" at bounding box center [1184, 127] width 176 height 37
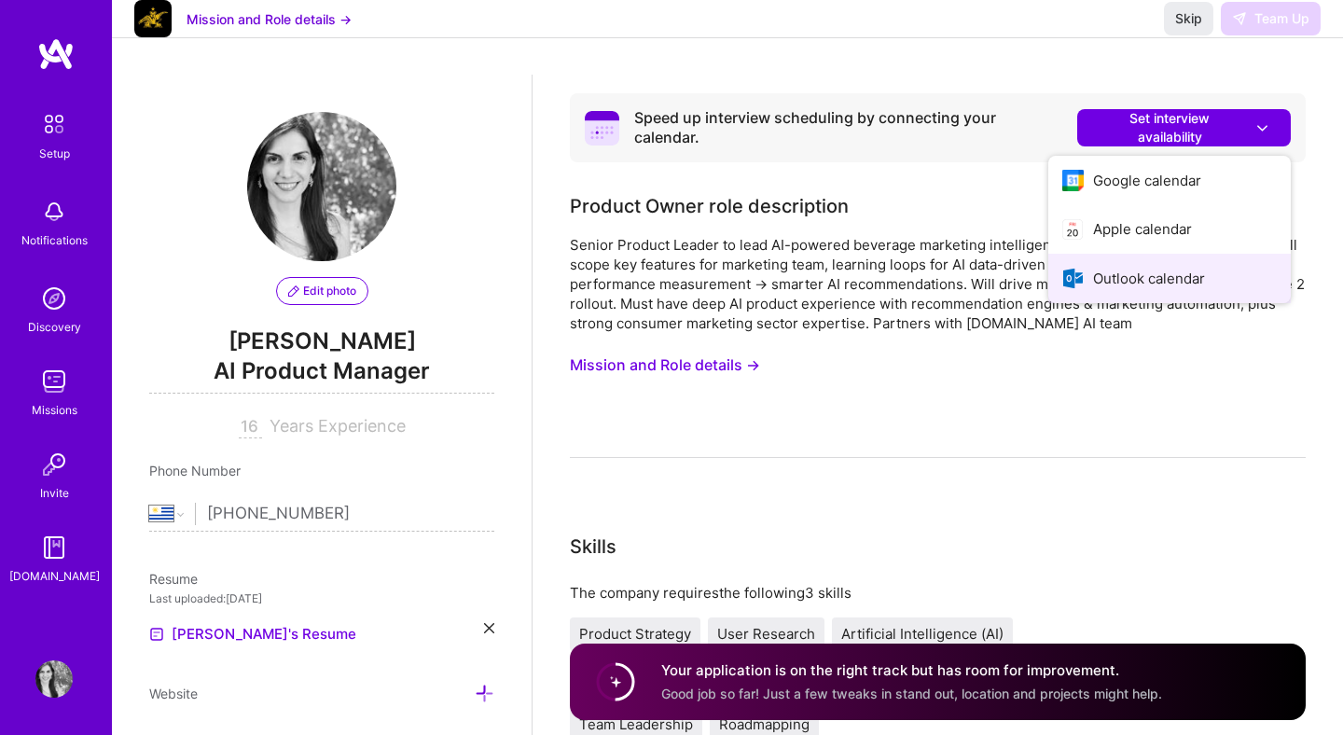
click at [1161, 268] on button "Outlook calendar" at bounding box center [1170, 278] width 243 height 49
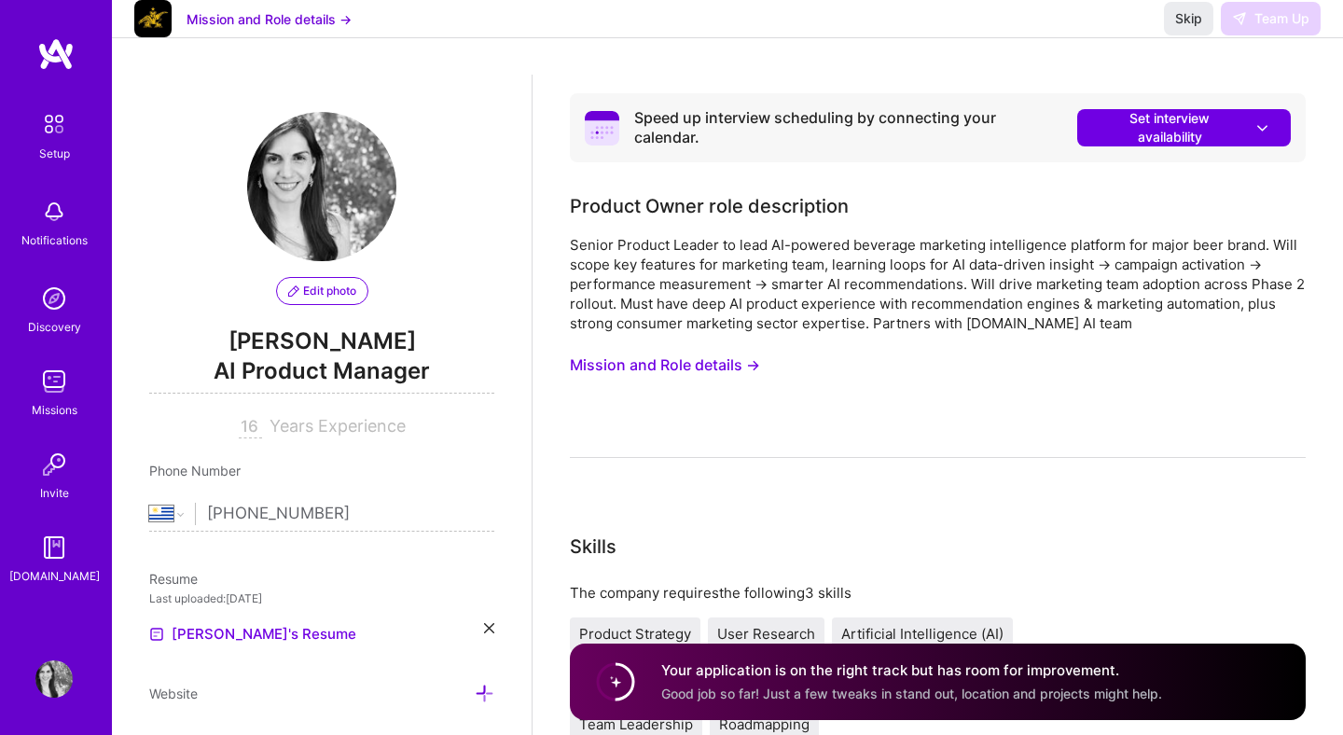
click at [1265, 35] on div "Skip Team Up" at bounding box center [1242, 19] width 157 height 34
click at [1145, 200] on div "Product Owner role description" at bounding box center [938, 206] width 736 height 28
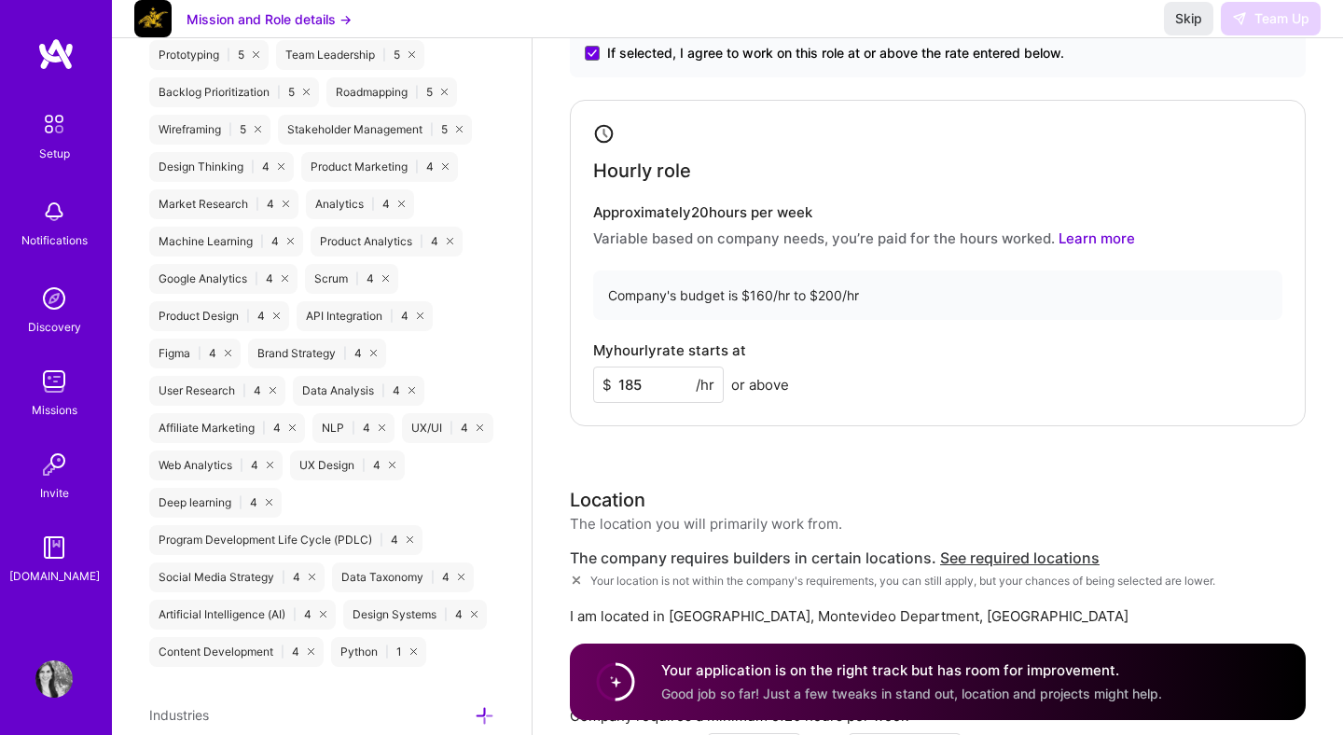
scroll to position [1162, 0]
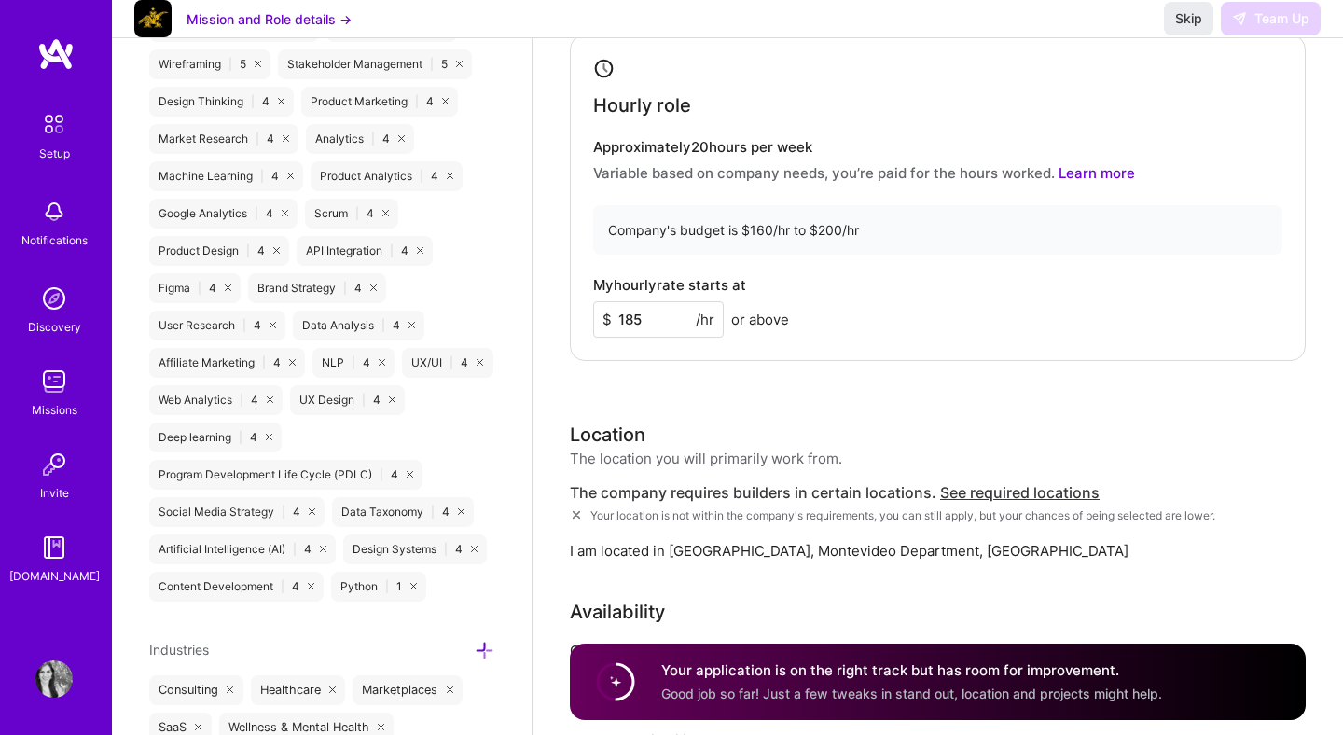
click at [677, 322] on input "185" at bounding box center [658, 319] width 131 height 36
click at [923, 338] on div "Hourly role Approximately 20 hours per week Variable based on company needs, yo…" at bounding box center [938, 198] width 736 height 327
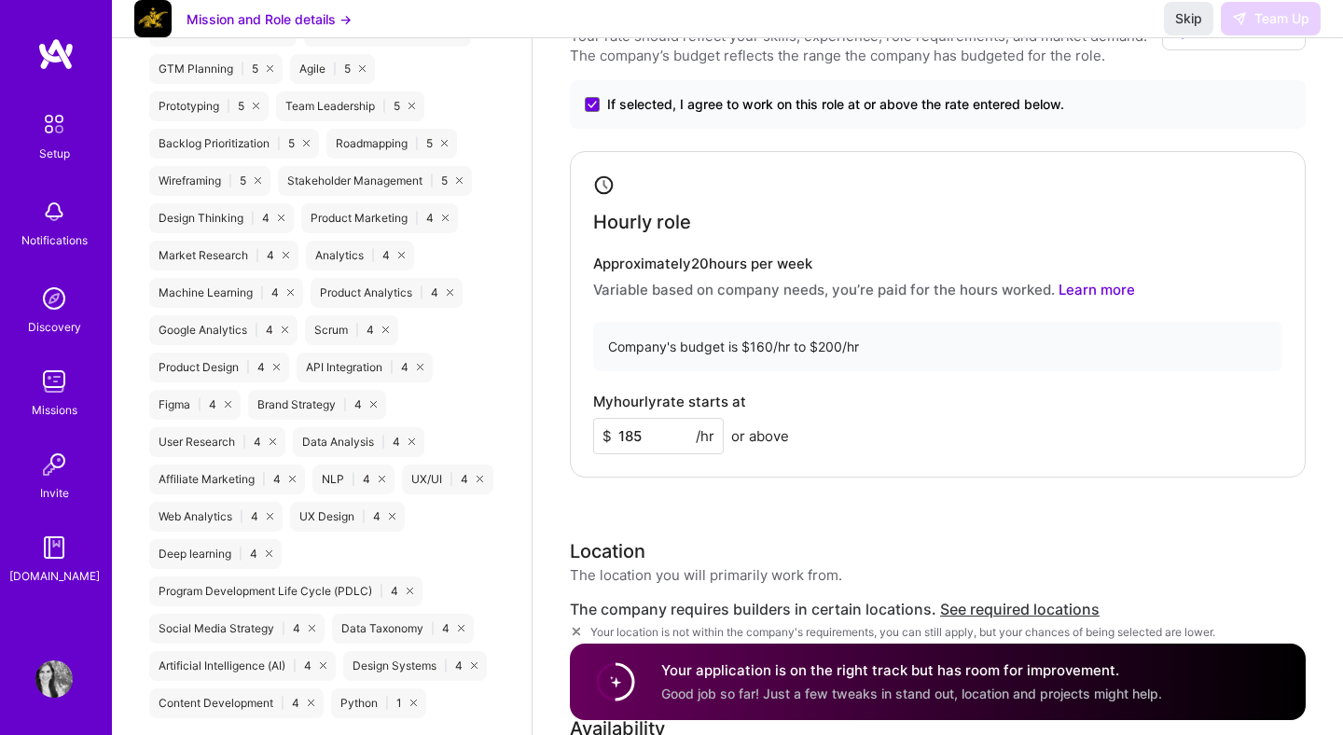
scroll to position [0, 0]
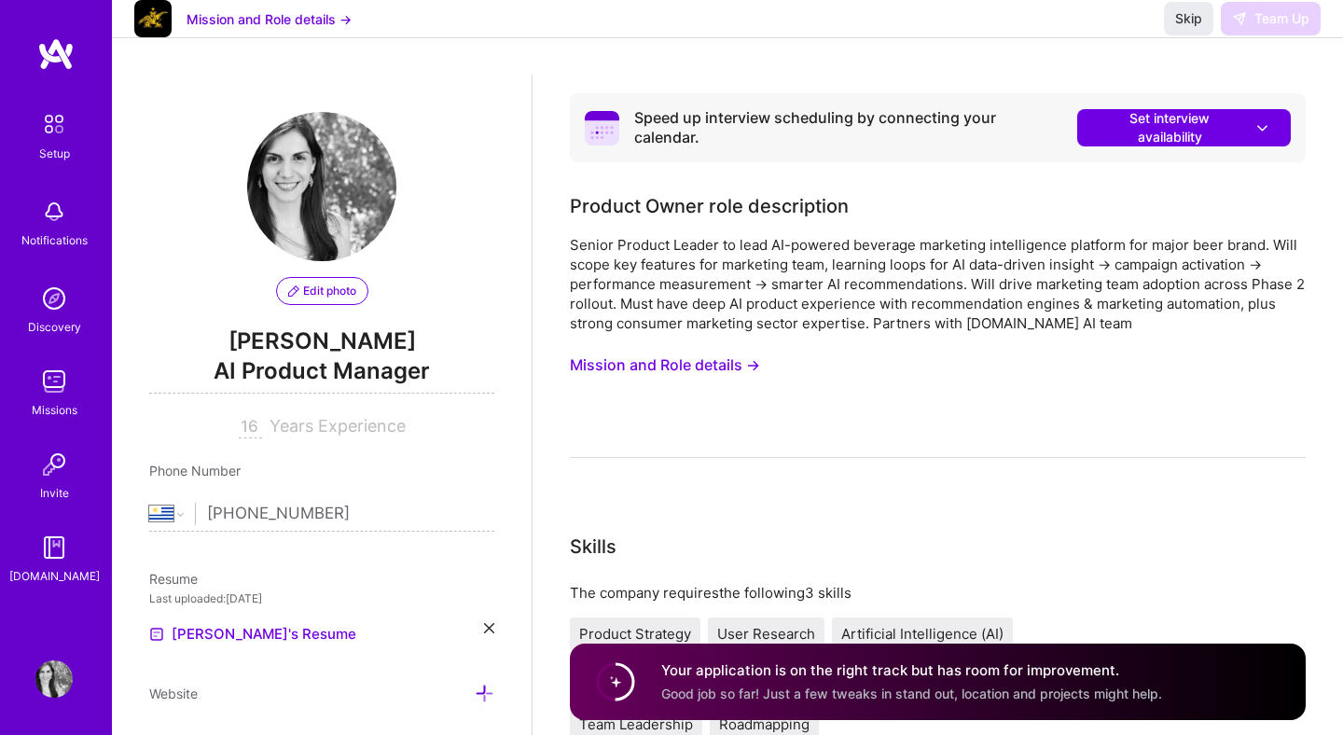
click at [1255, 35] on div "Skip Team Up" at bounding box center [1242, 19] width 157 height 34
click at [1214, 96] on div "Speed up interview scheduling by connecting your calendar. Set interview availa…" at bounding box center [938, 127] width 736 height 69
click at [1191, 113] on span "Set interview availability" at bounding box center [1184, 127] width 176 height 37
click at [1119, 345] on div "Senior Product Leader to lead AI-powered beverage marketing intelligence platfo…" at bounding box center [938, 346] width 736 height 223
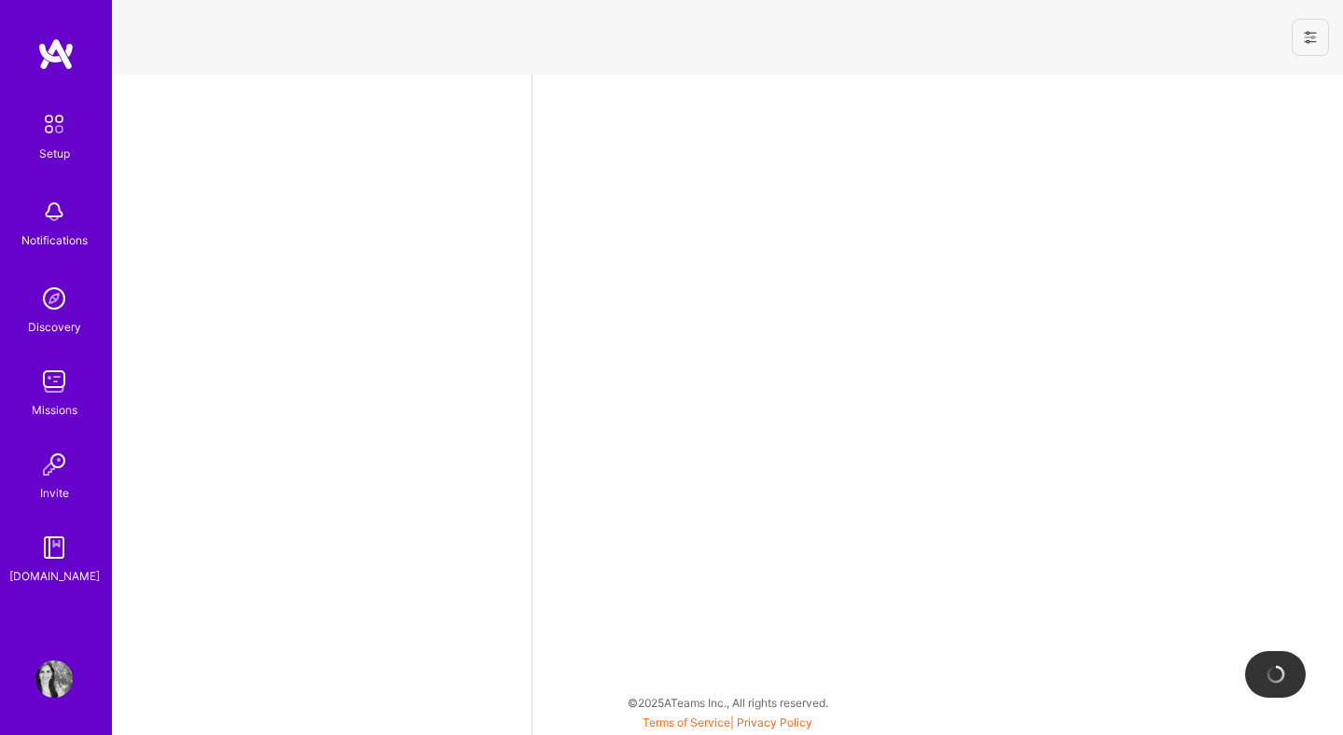
select select "UY"
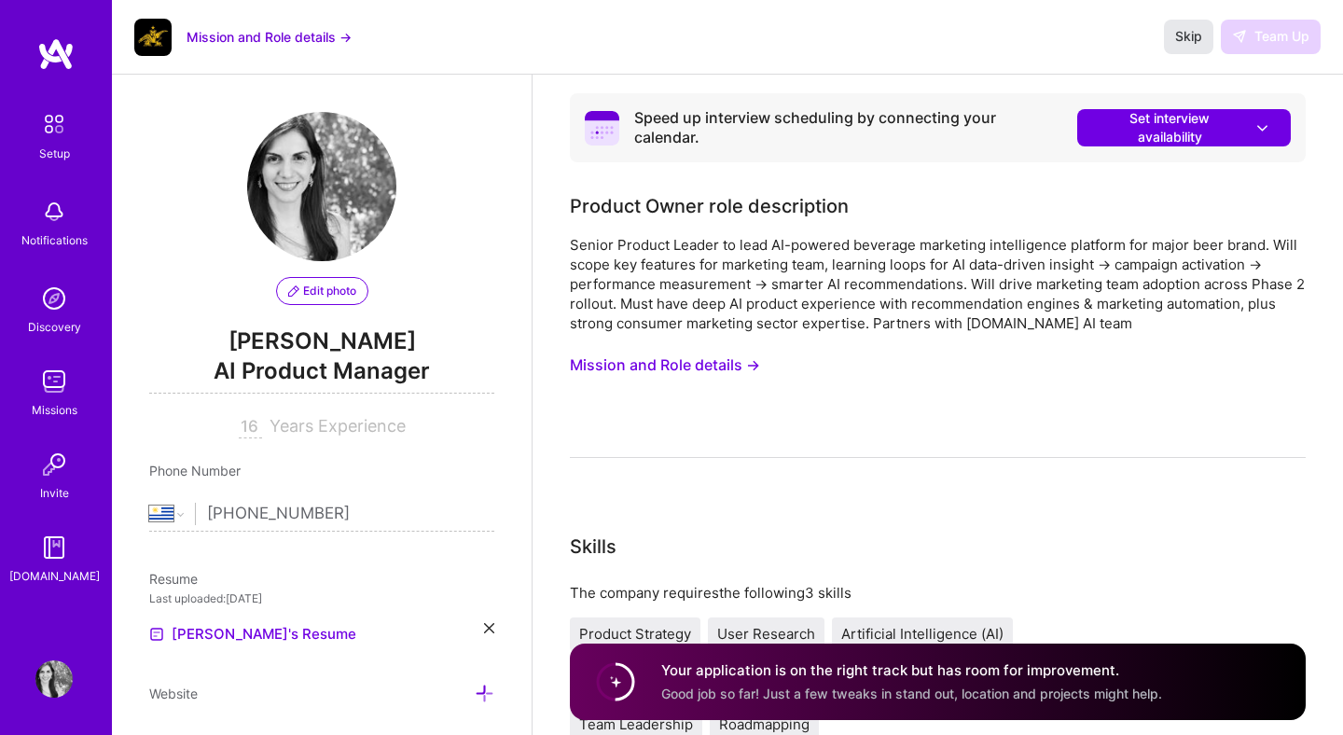
click at [1192, 44] on span "Skip" at bounding box center [1188, 36] width 27 height 19
click at [57, 376] on img at bounding box center [53, 381] width 37 height 37
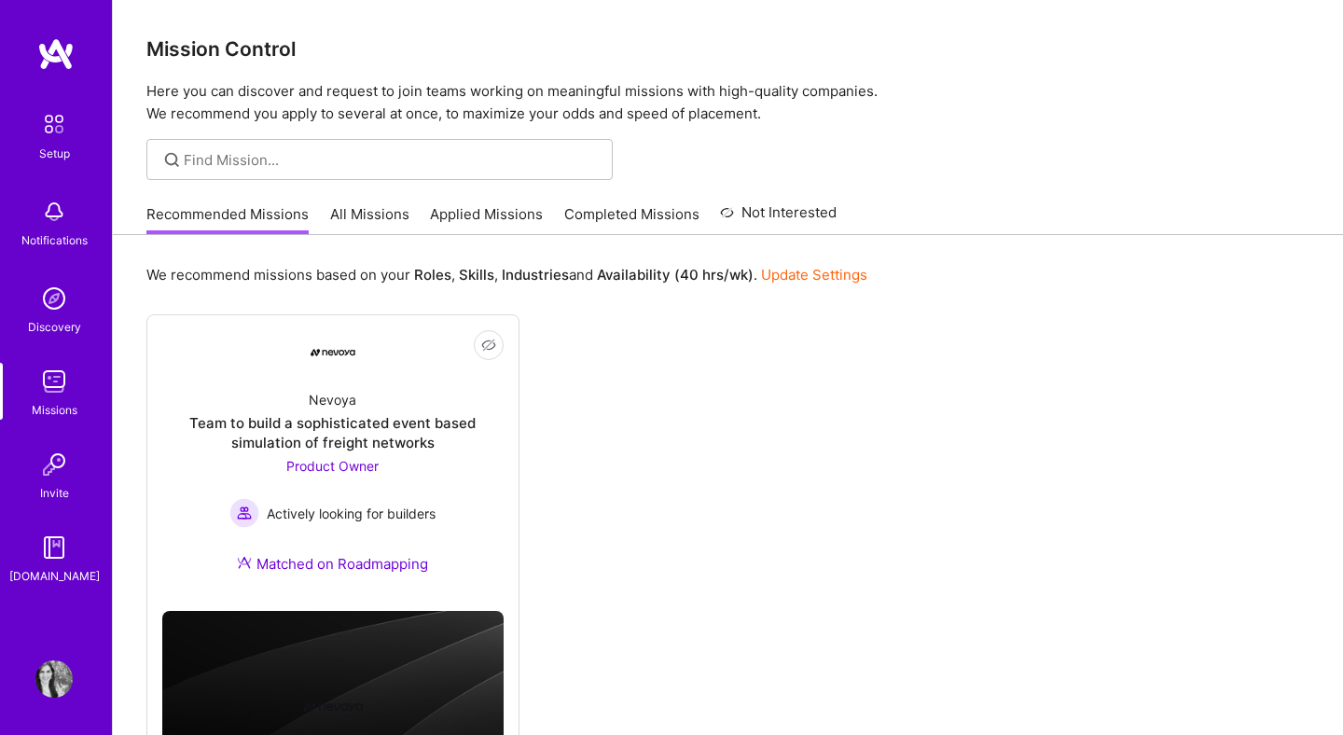
click at [490, 209] on link "Applied Missions" at bounding box center [486, 219] width 113 height 31
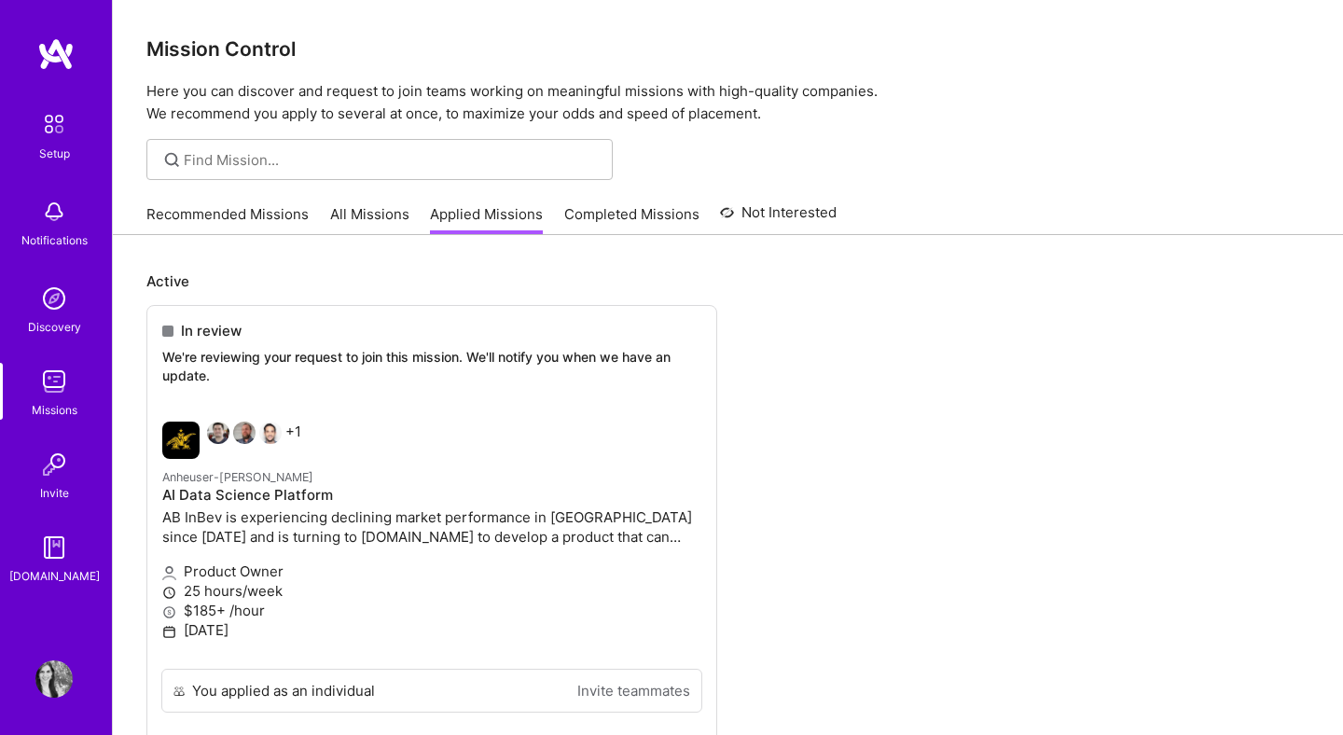
click at [371, 212] on link "All Missions" at bounding box center [369, 219] width 79 height 31
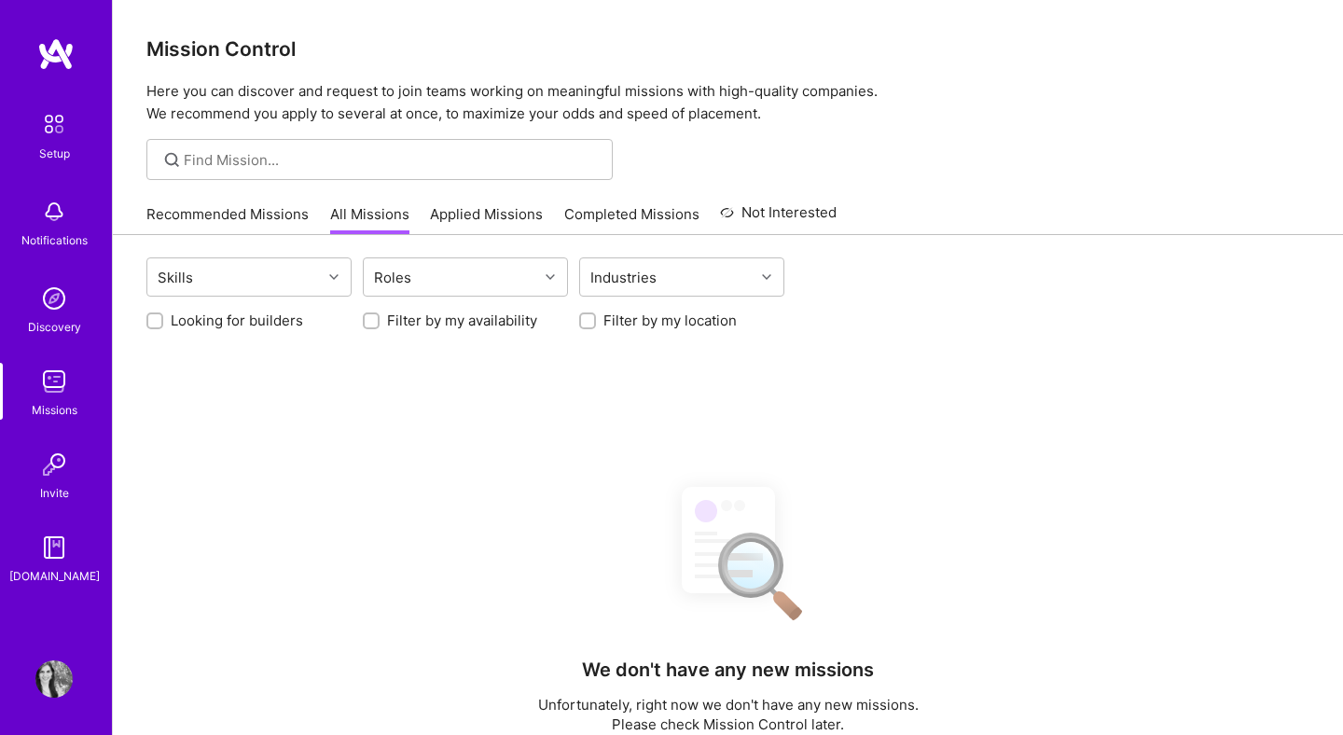
click at [279, 324] on label "Looking for builders" at bounding box center [237, 321] width 132 height 20
click at [163, 324] on input "Looking for builders" at bounding box center [156, 321] width 13 height 13
checkbox input "true"
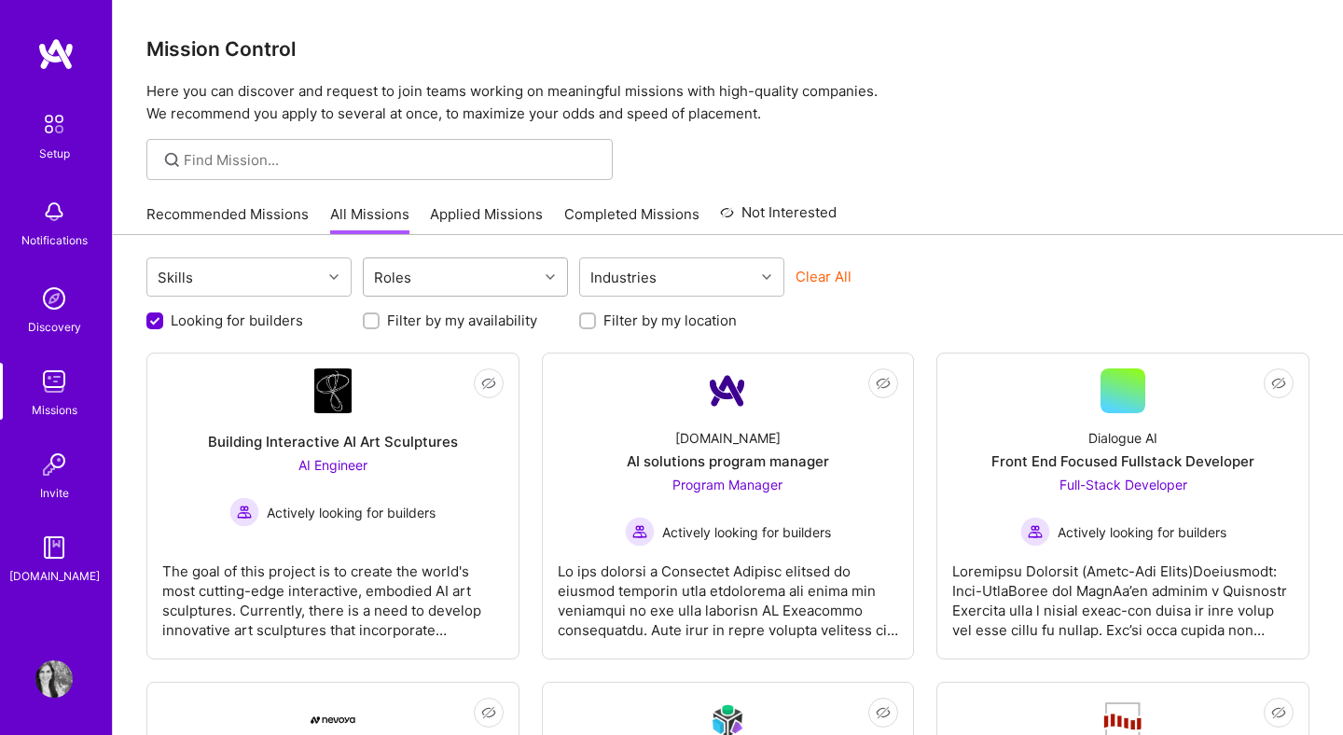
click at [462, 276] on div "Roles" at bounding box center [451, 276] width 174 height 37
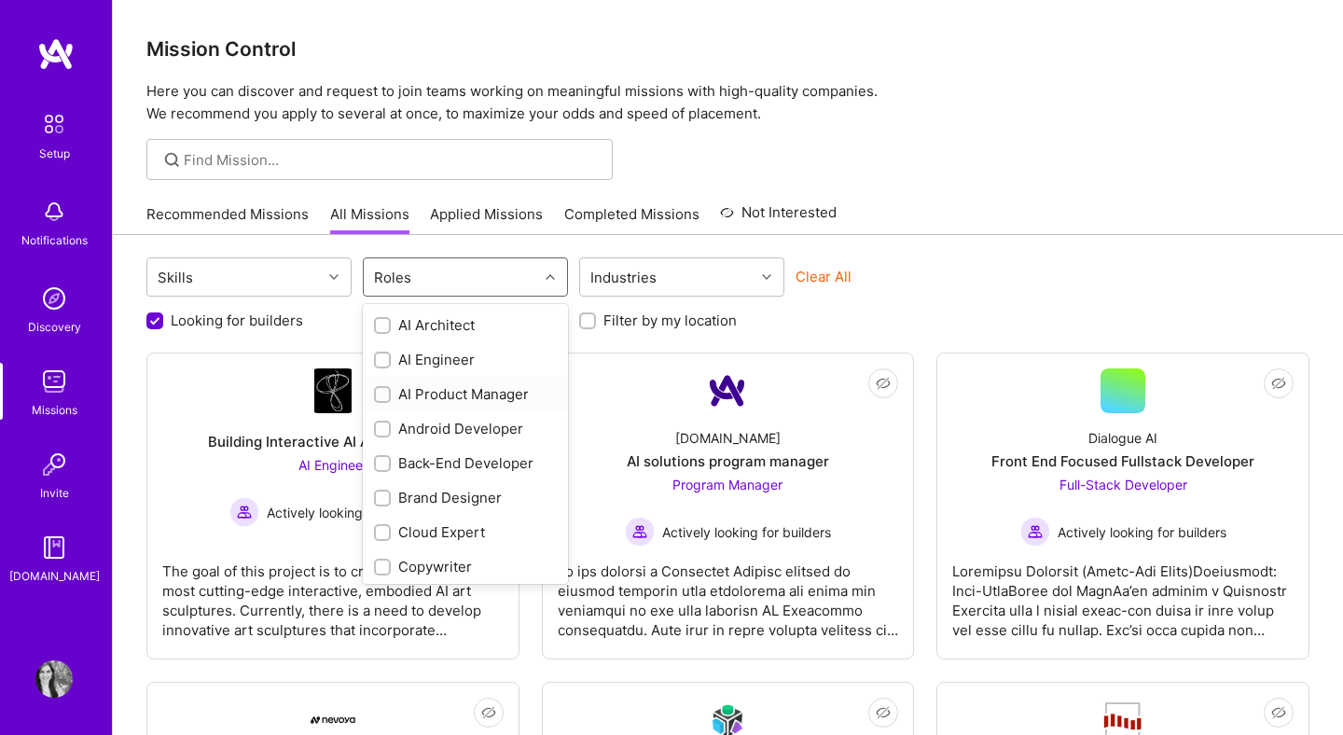
click at [457, 396] on div "AI Product Manager" at bounding box center [465, 394] width 183 height 20
checkbox input "true"
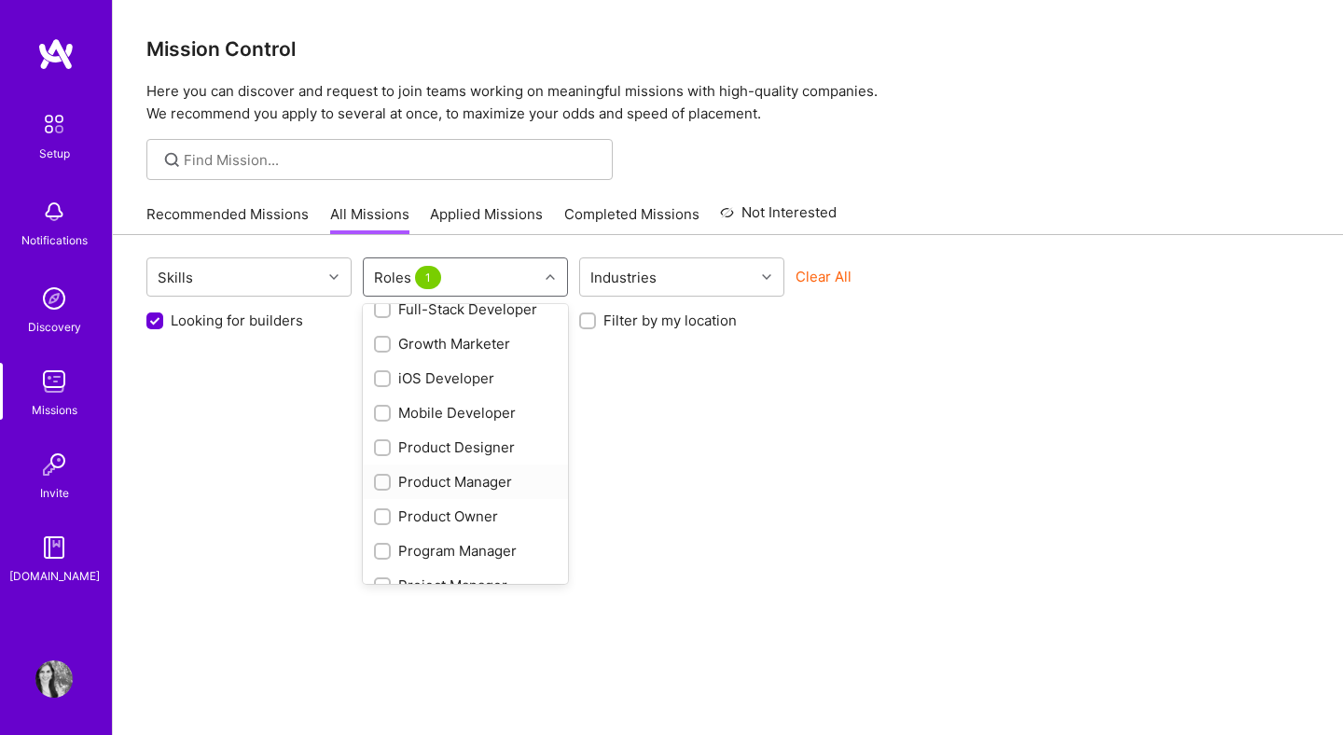
scroll to position [482, 0]
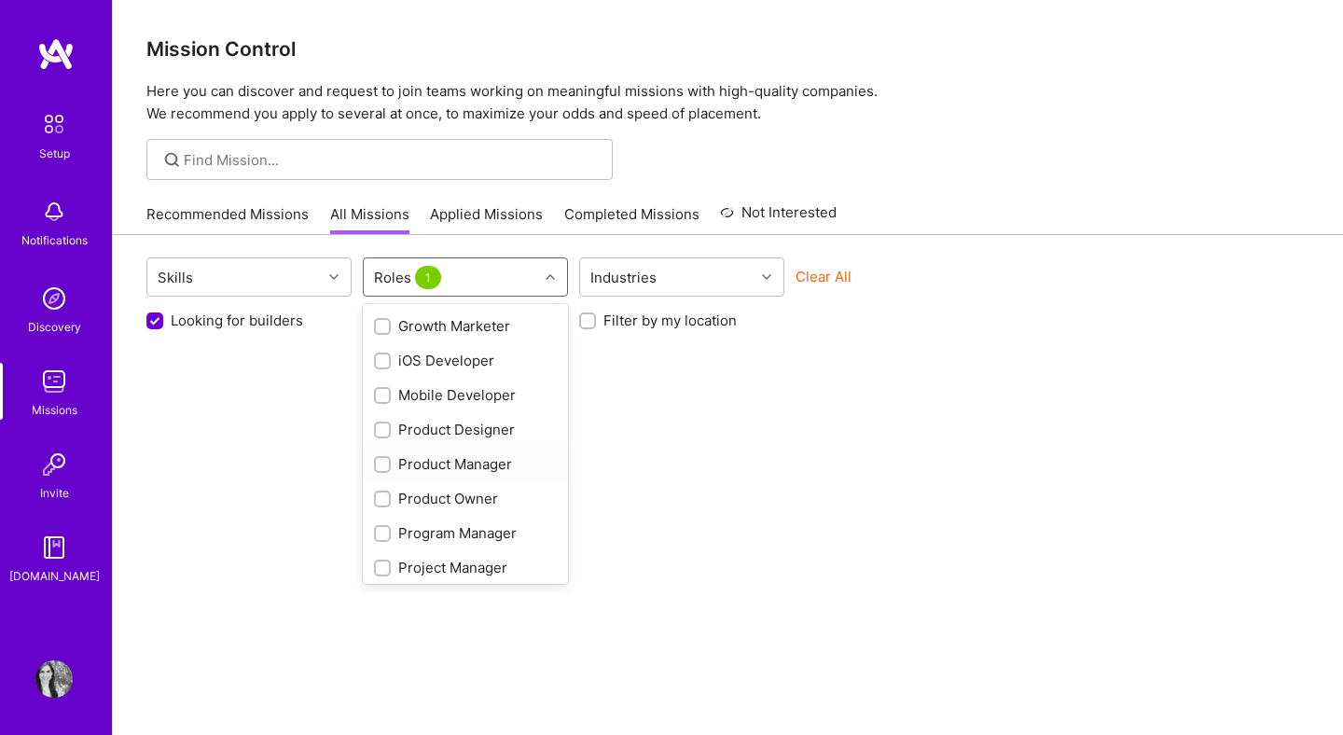
click at [479, 457] on div "Product Manager" at bounding box center [465, 464] width 183 height 20
checkbox input "true"
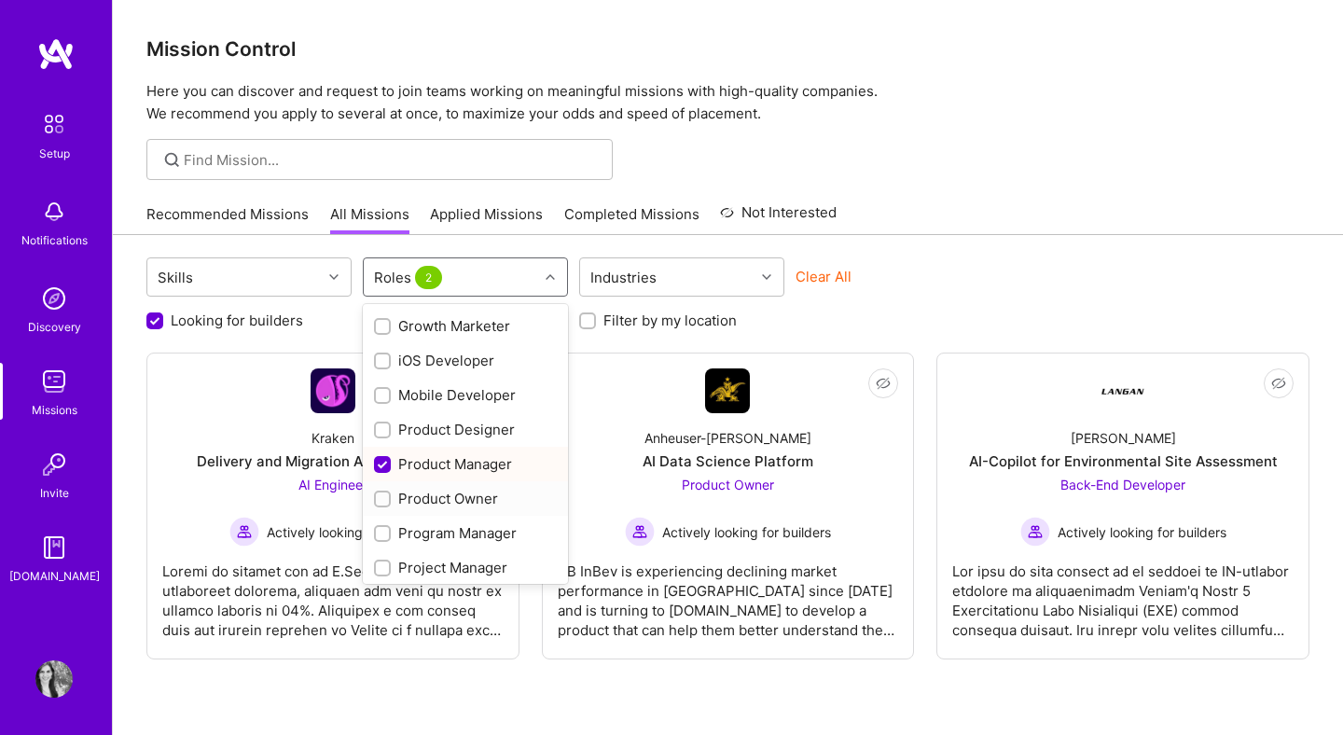
click at [463, 509] on div "Product Owner" at bounding box center [465, 498] width 205 height 35
checkbox input "true"
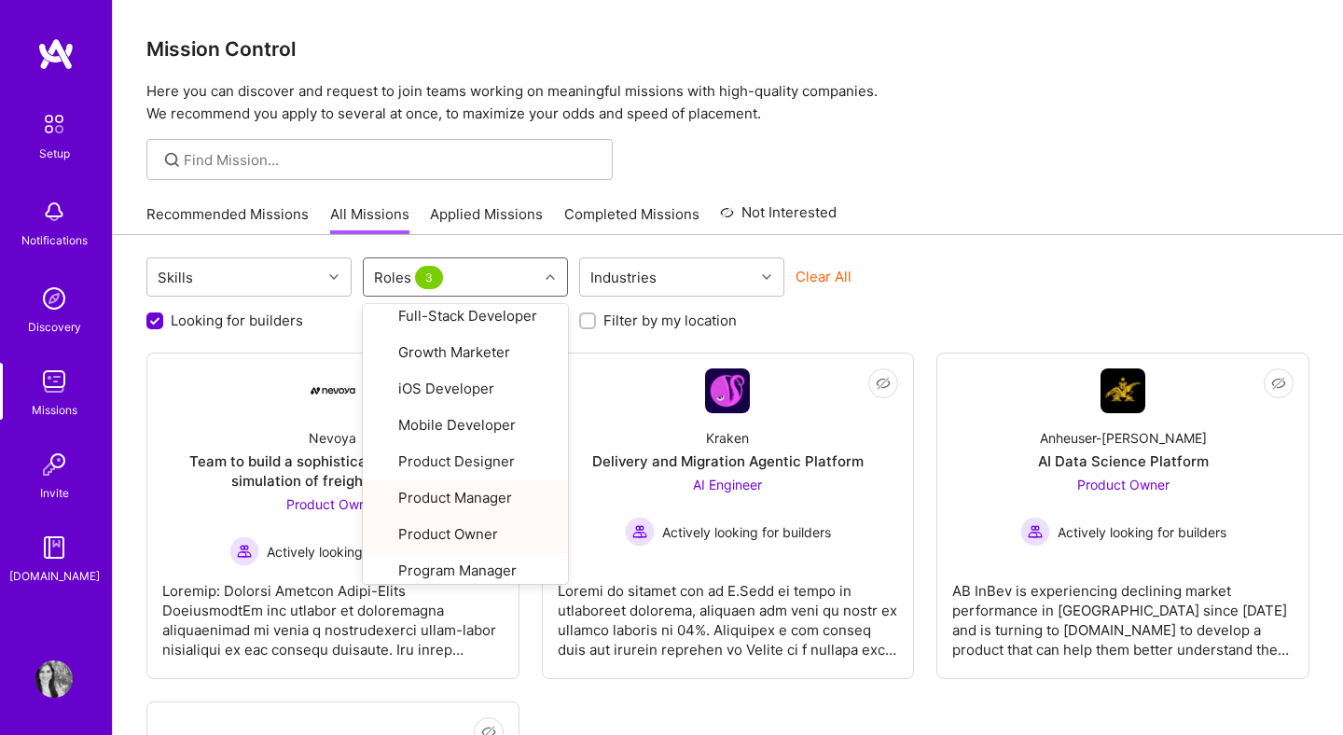
click at [907, 311] on div "Looking for builders Filter by my availability Filter by my location" at bounding box center [727, 315] width 1163 height 29
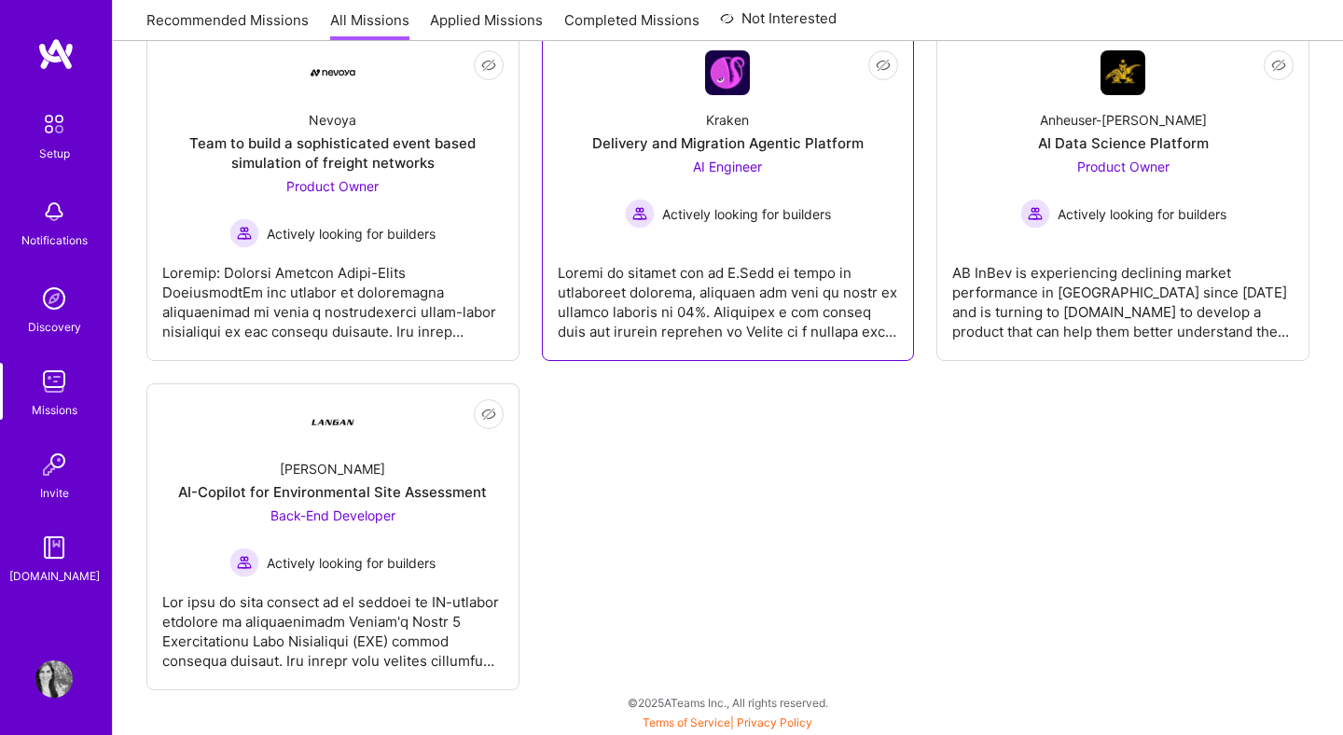
scroll to position [0, 0]
